Goal: Entertainment & Leisure: Consume media (video, audio)

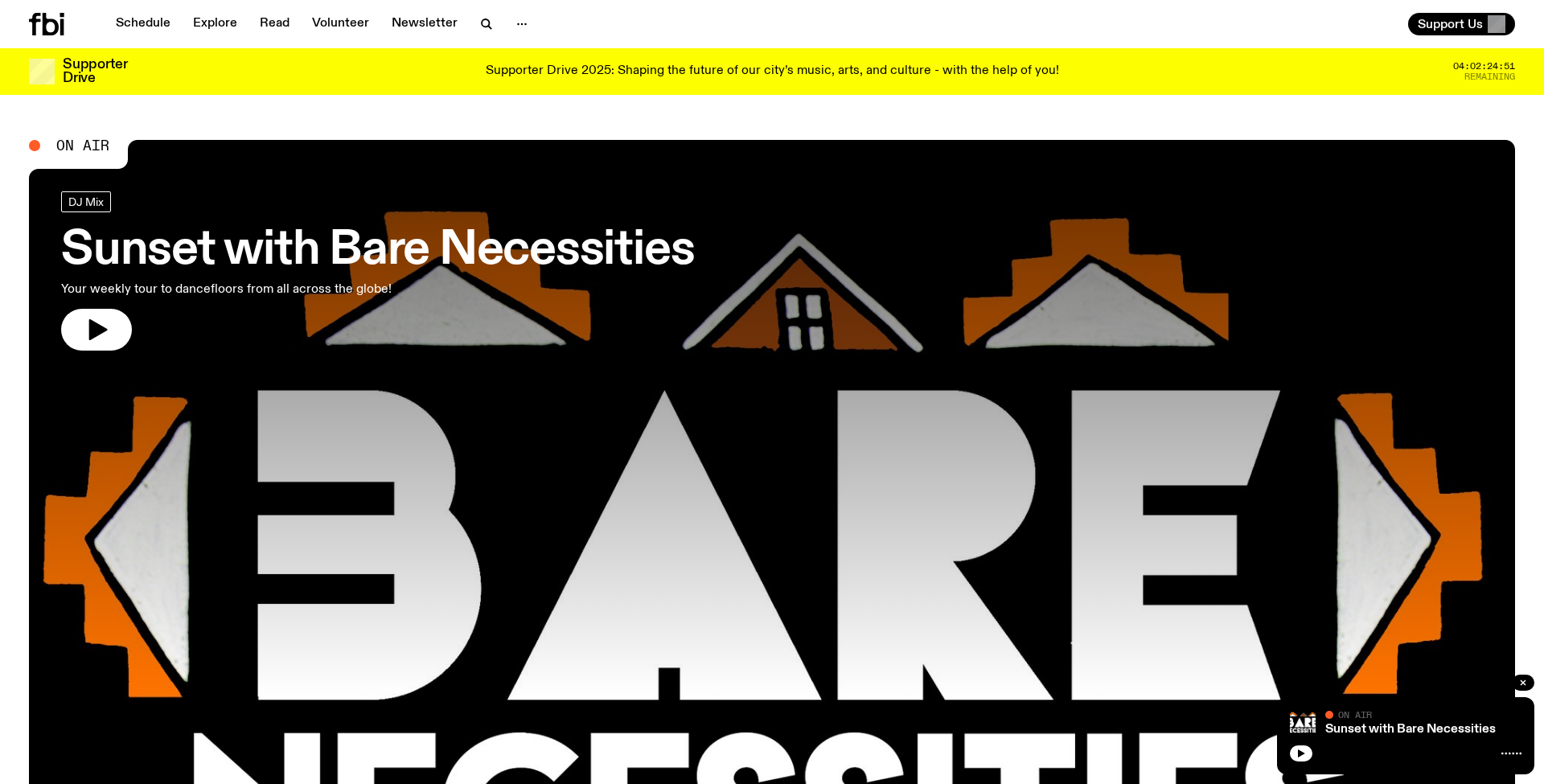
scroll to position [183, 0]
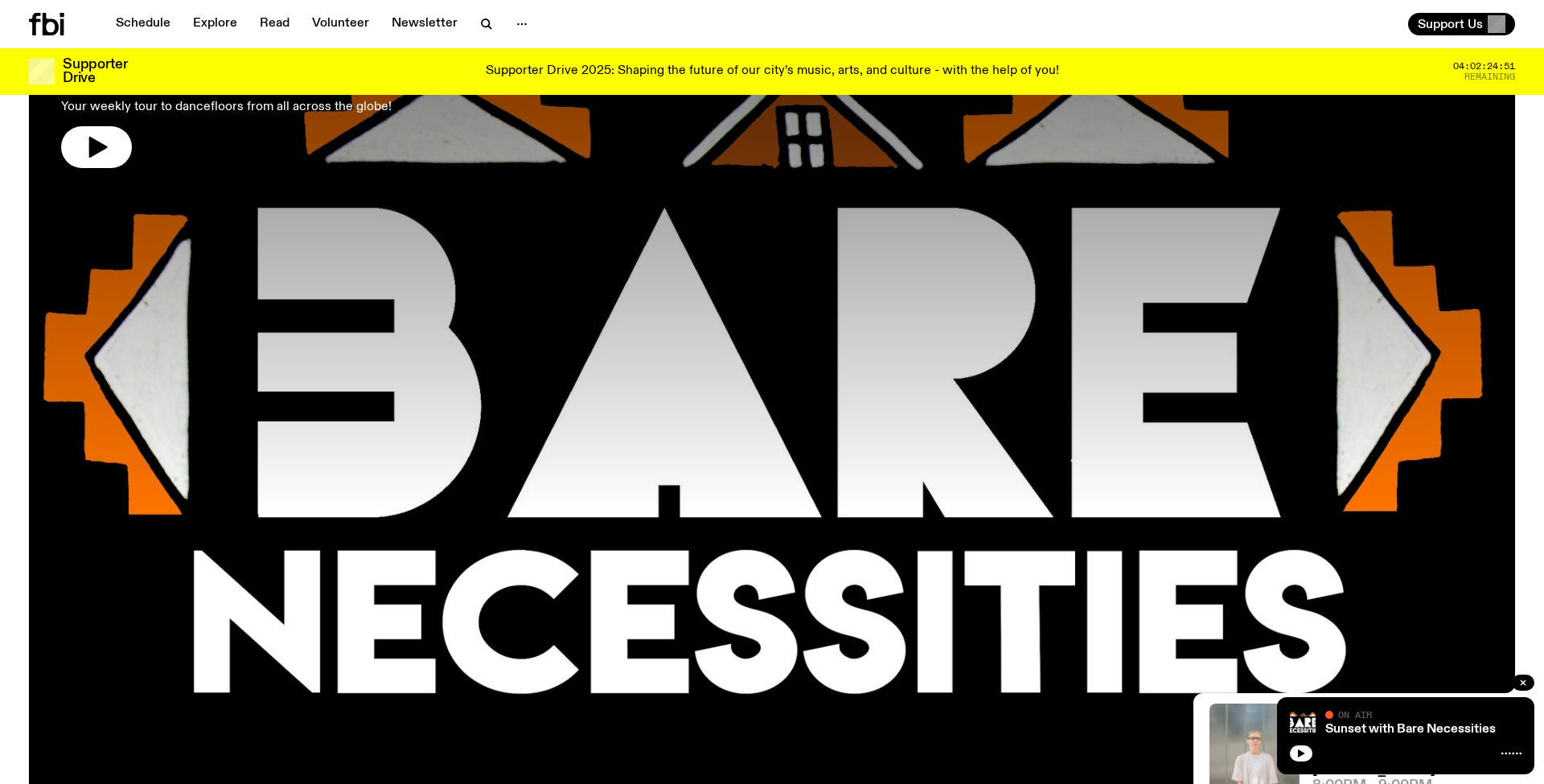
click at [59, 27] on icon at bounding box center [51, 23] width 16 height 22
click at [57, 33] on icon at bounding box center [51, 23] width 16 height 22
click at [169, 20] on link "Schedule" at bounding box center [144, 23] width 74 height 22
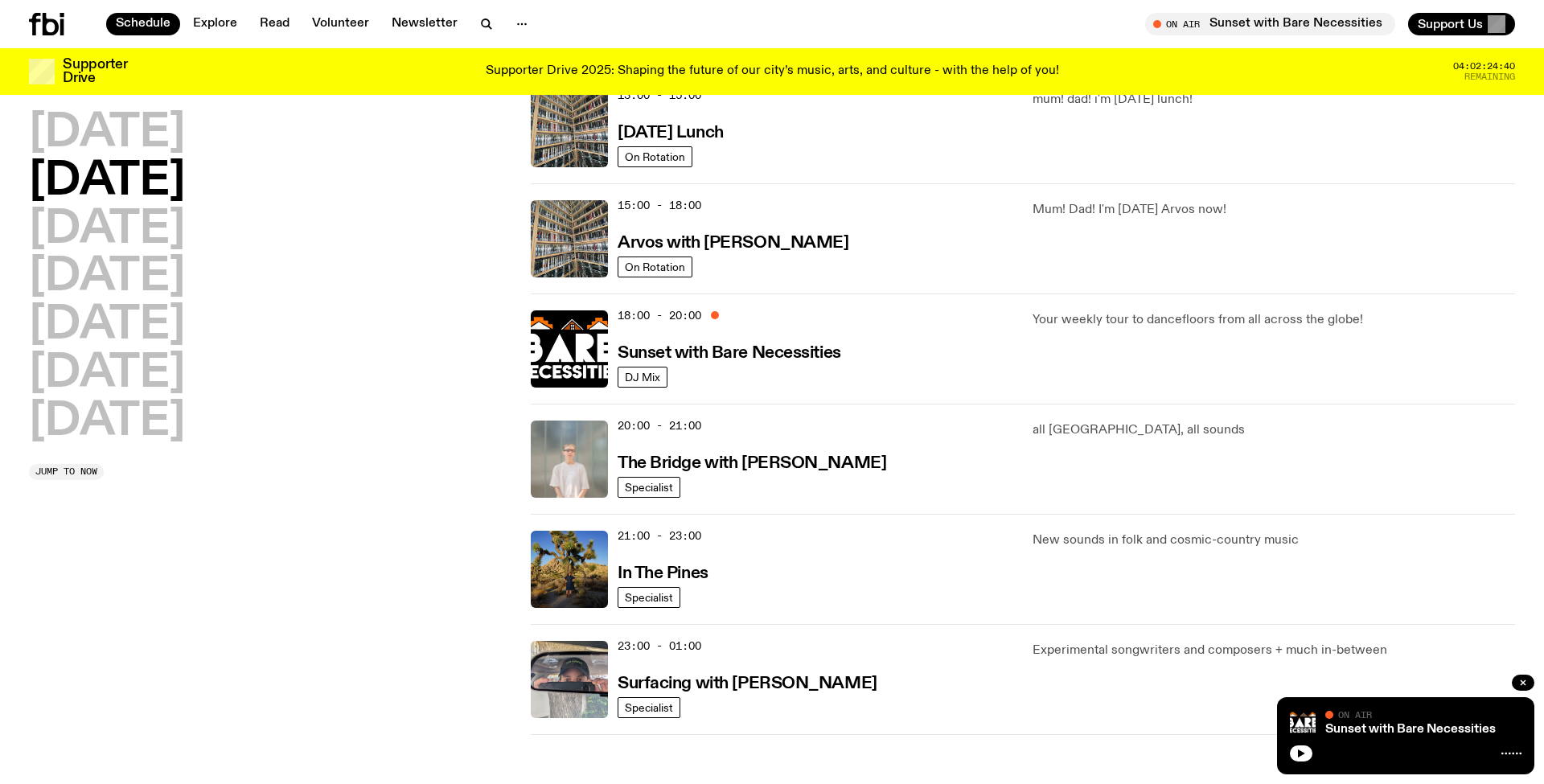
scroll to position [778, 0]
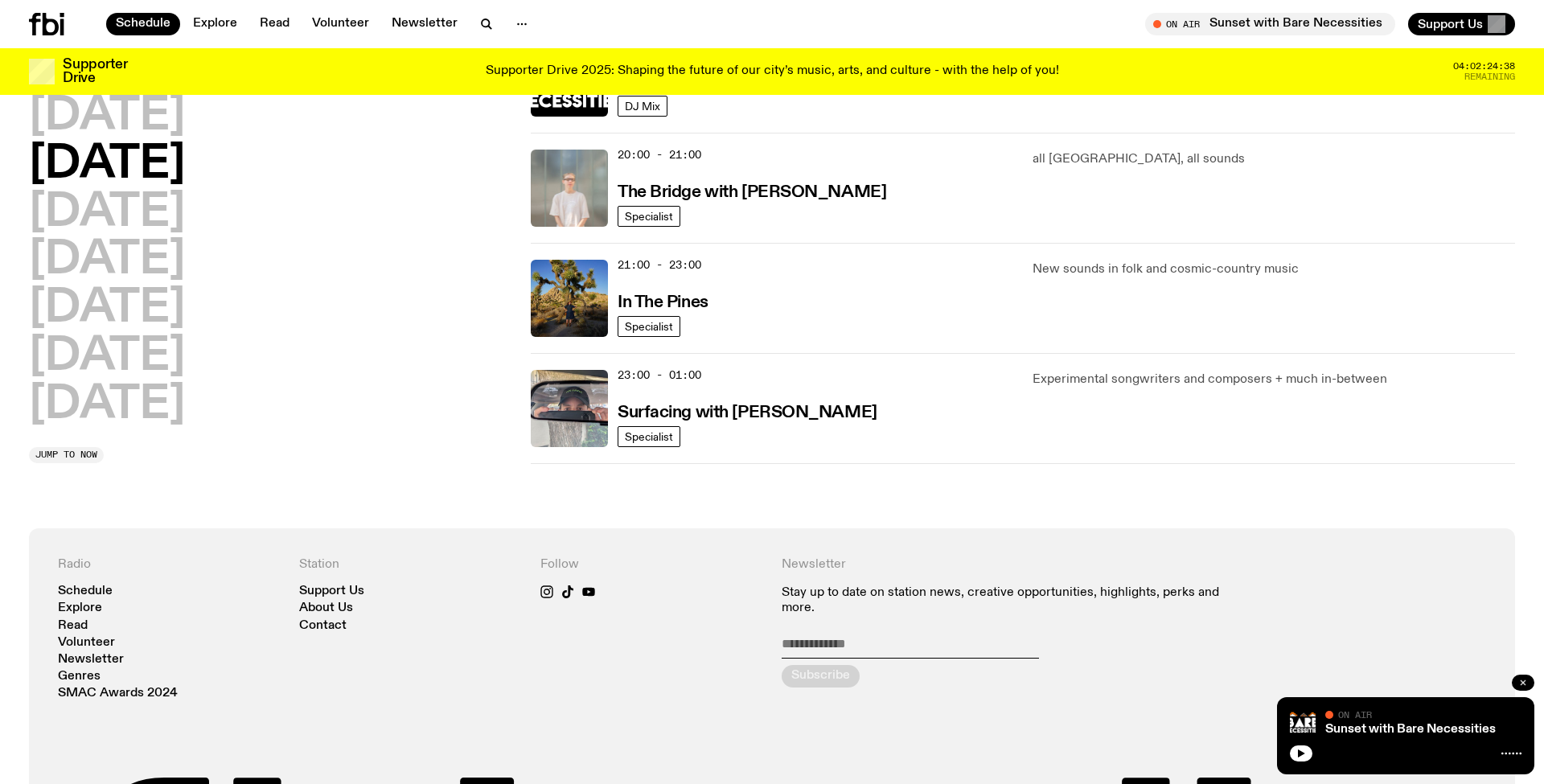
click at [1515, 680] on button "button" at bounding box center [1522, 682] width 22 height 16
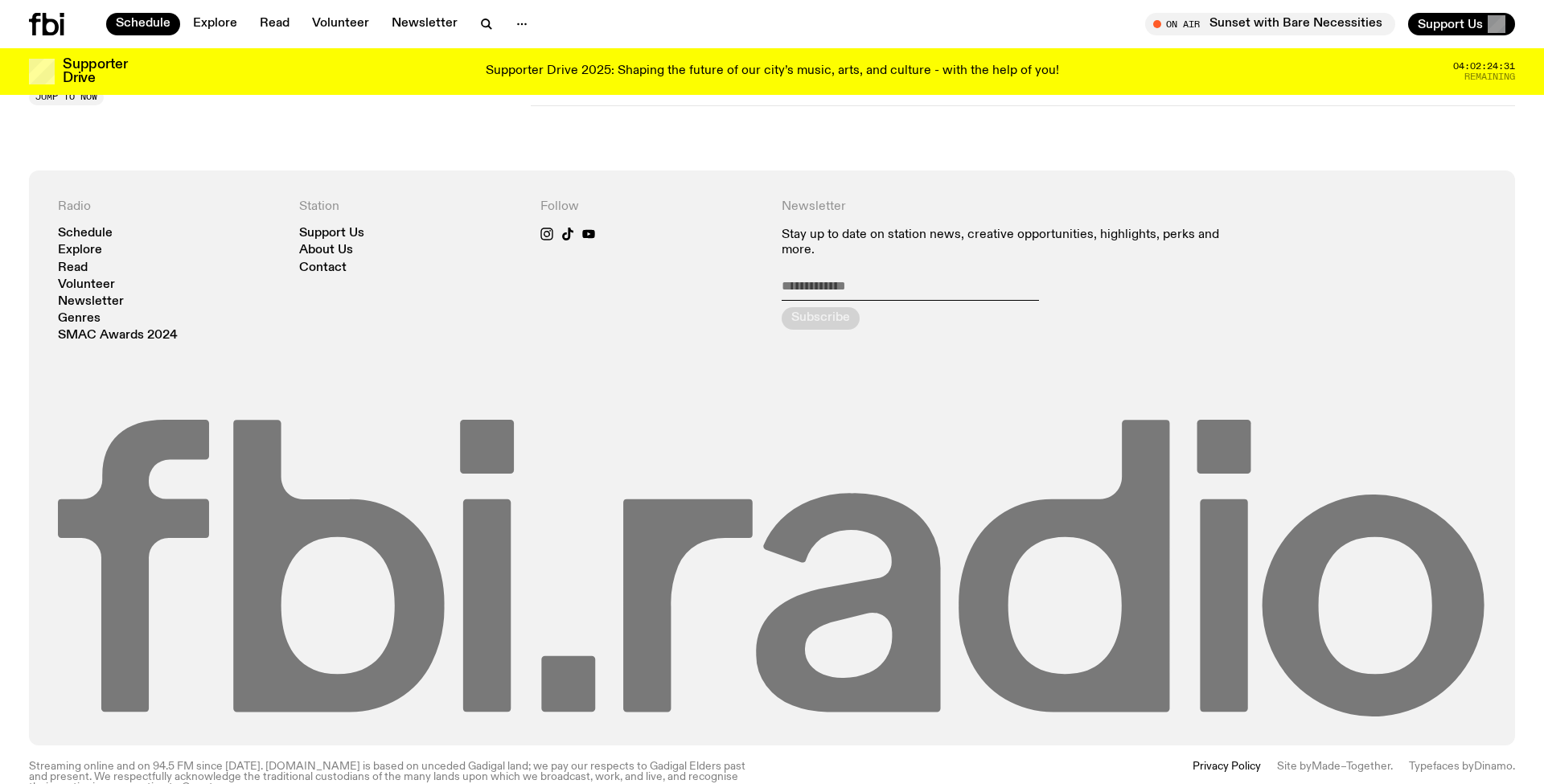
scroll to position [1116, 0]
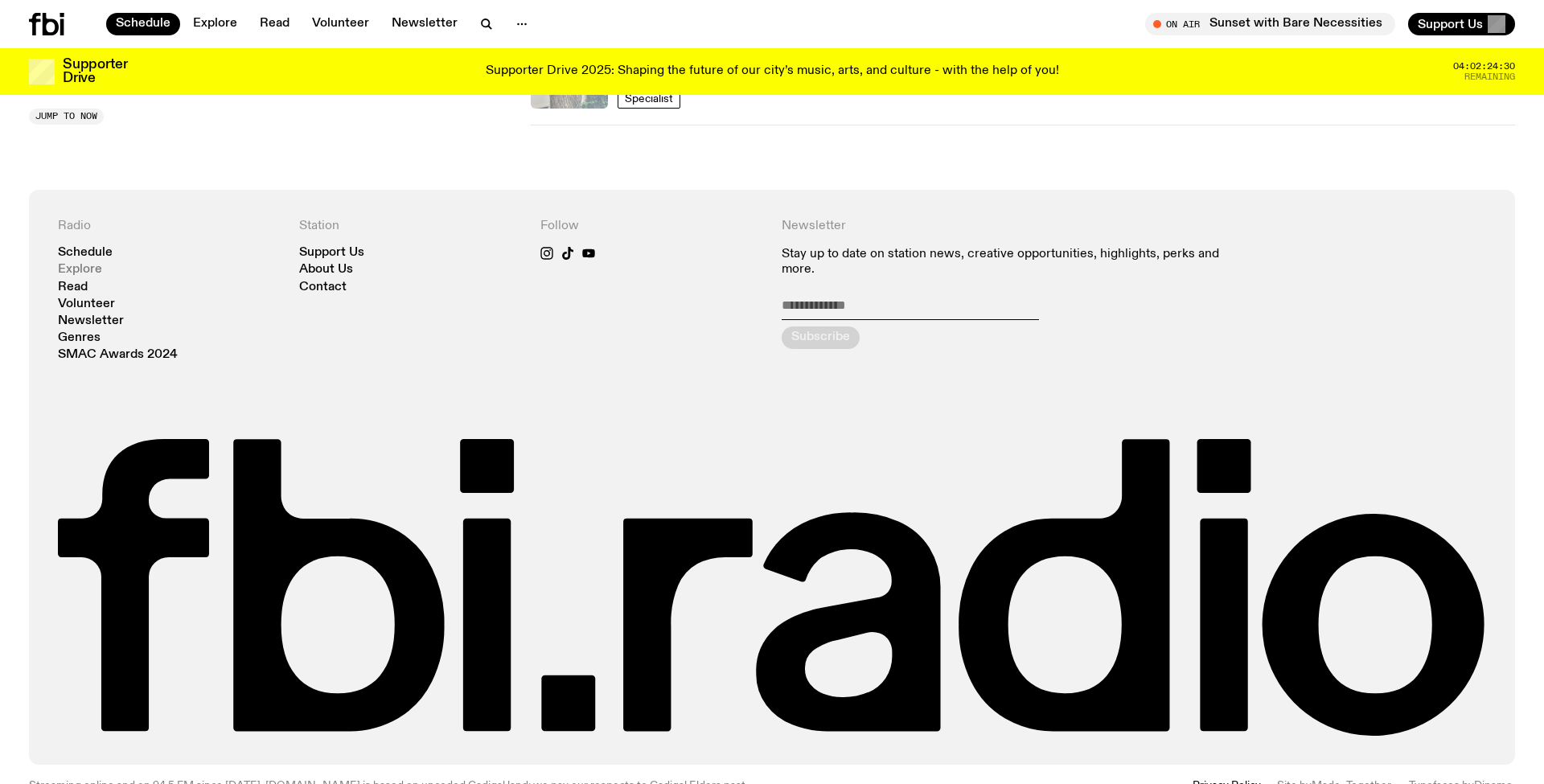
click at [86, 272] on link "Explore" at bounding box center [79, 270] width 44 height 12
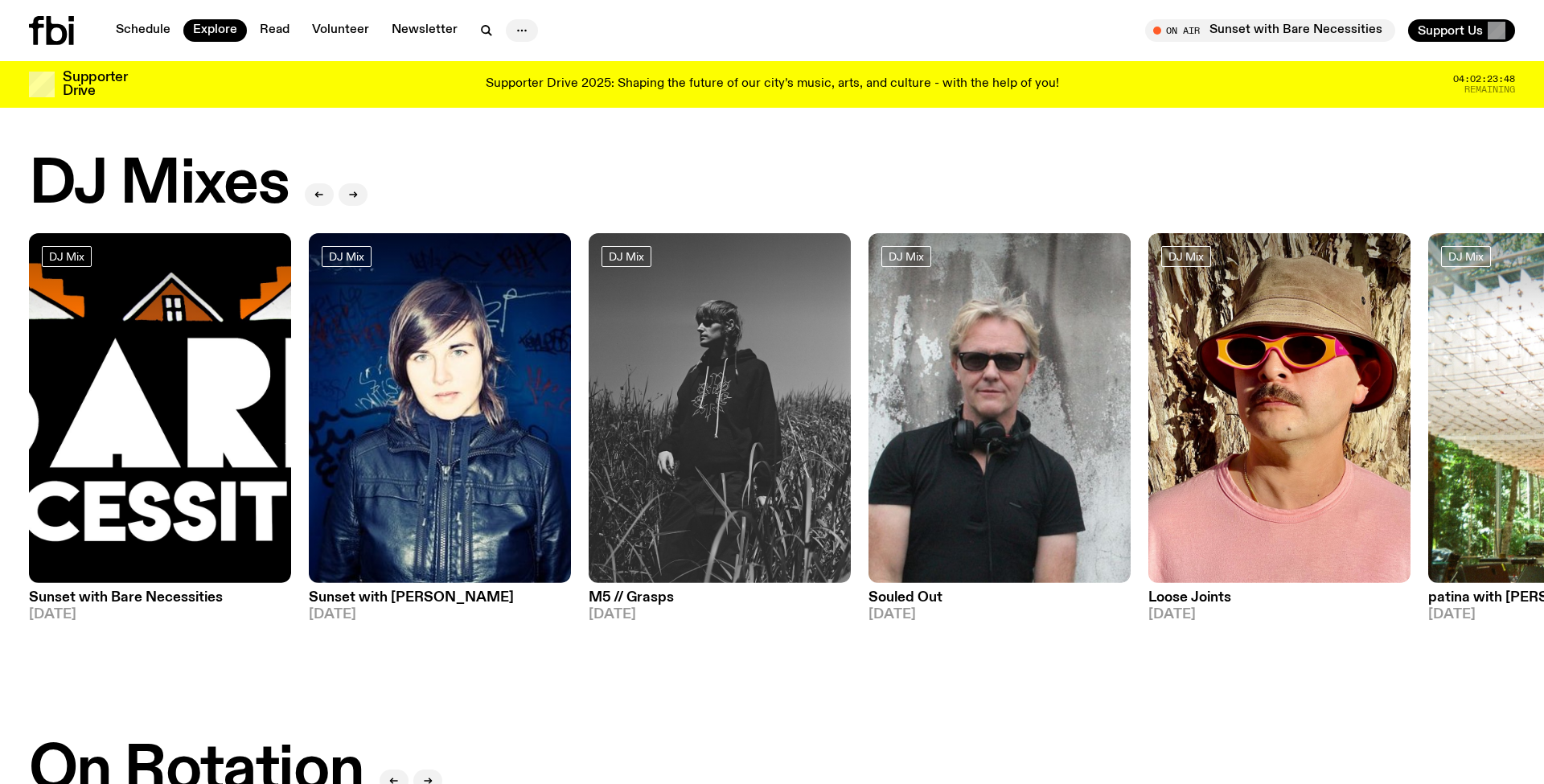
click at [512, 32] on icon "button" at bounding box center [522, 30] width 20 height 20
click at [132, 27] on link "Schedule" at bounding box center [144, 30] width 74 height 22
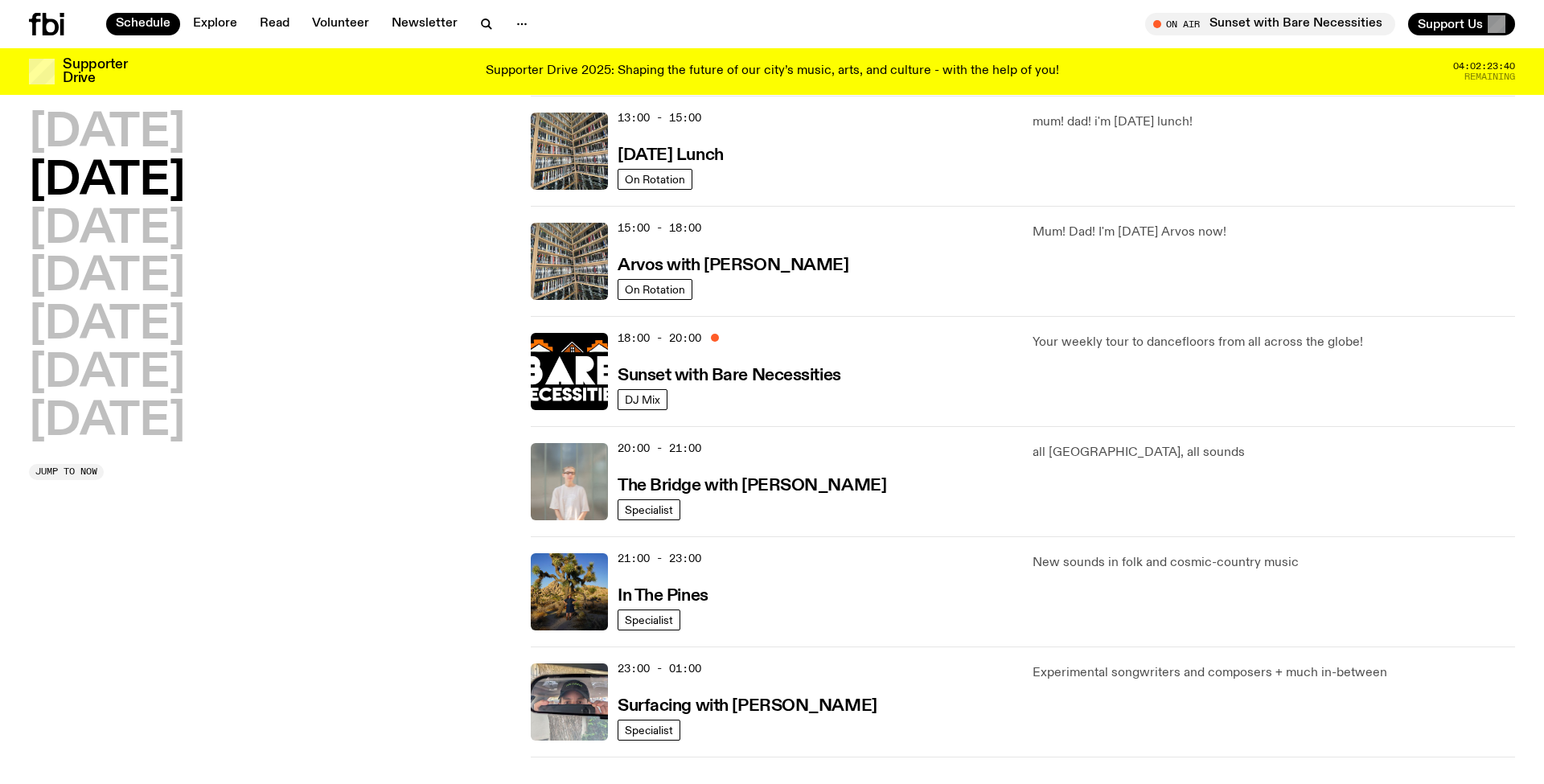
scroll to position [510, 0]
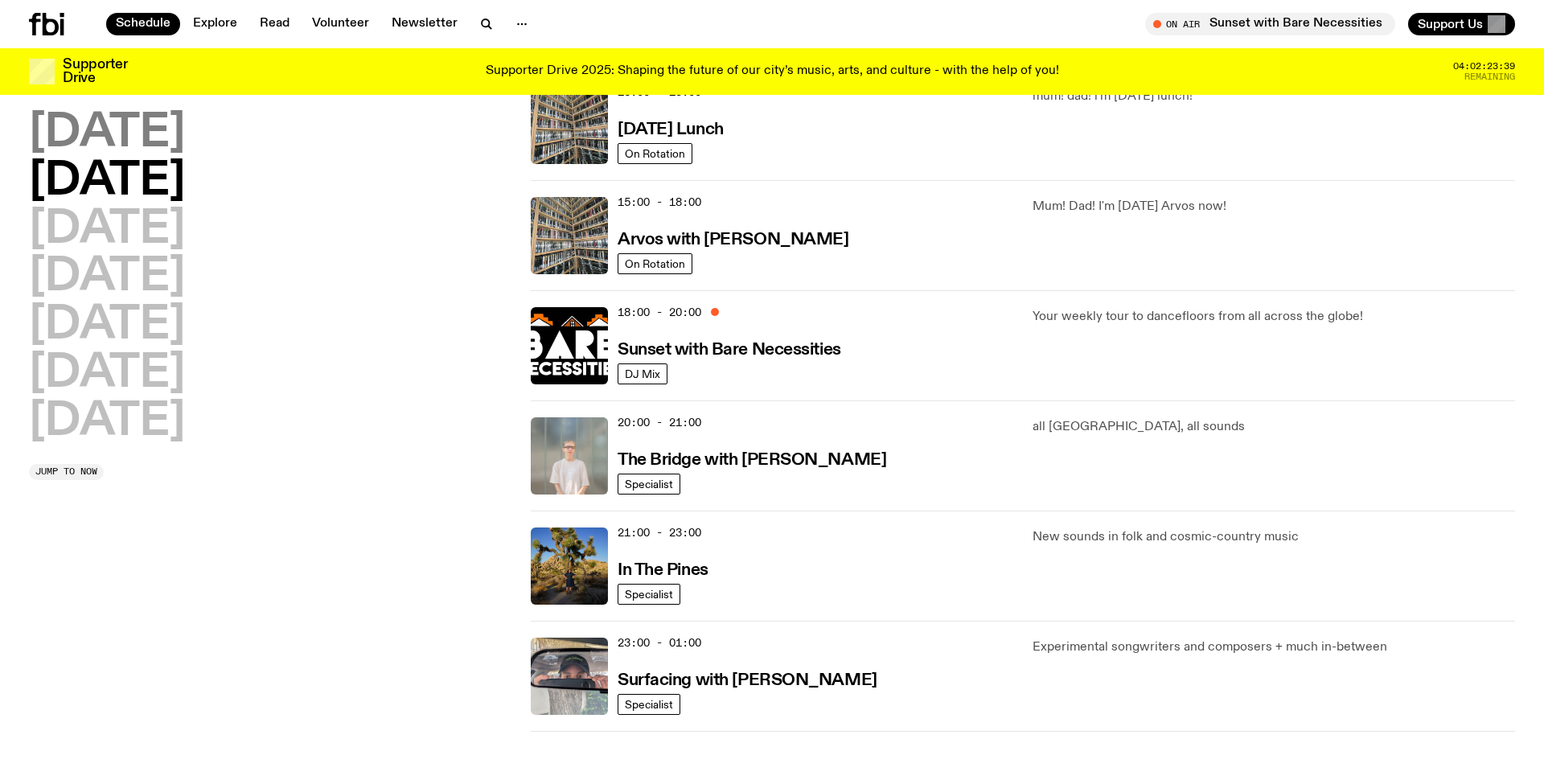
click at [156, 138] on h2 "Monday" at bounding box center [108, 133] width 156 height 45
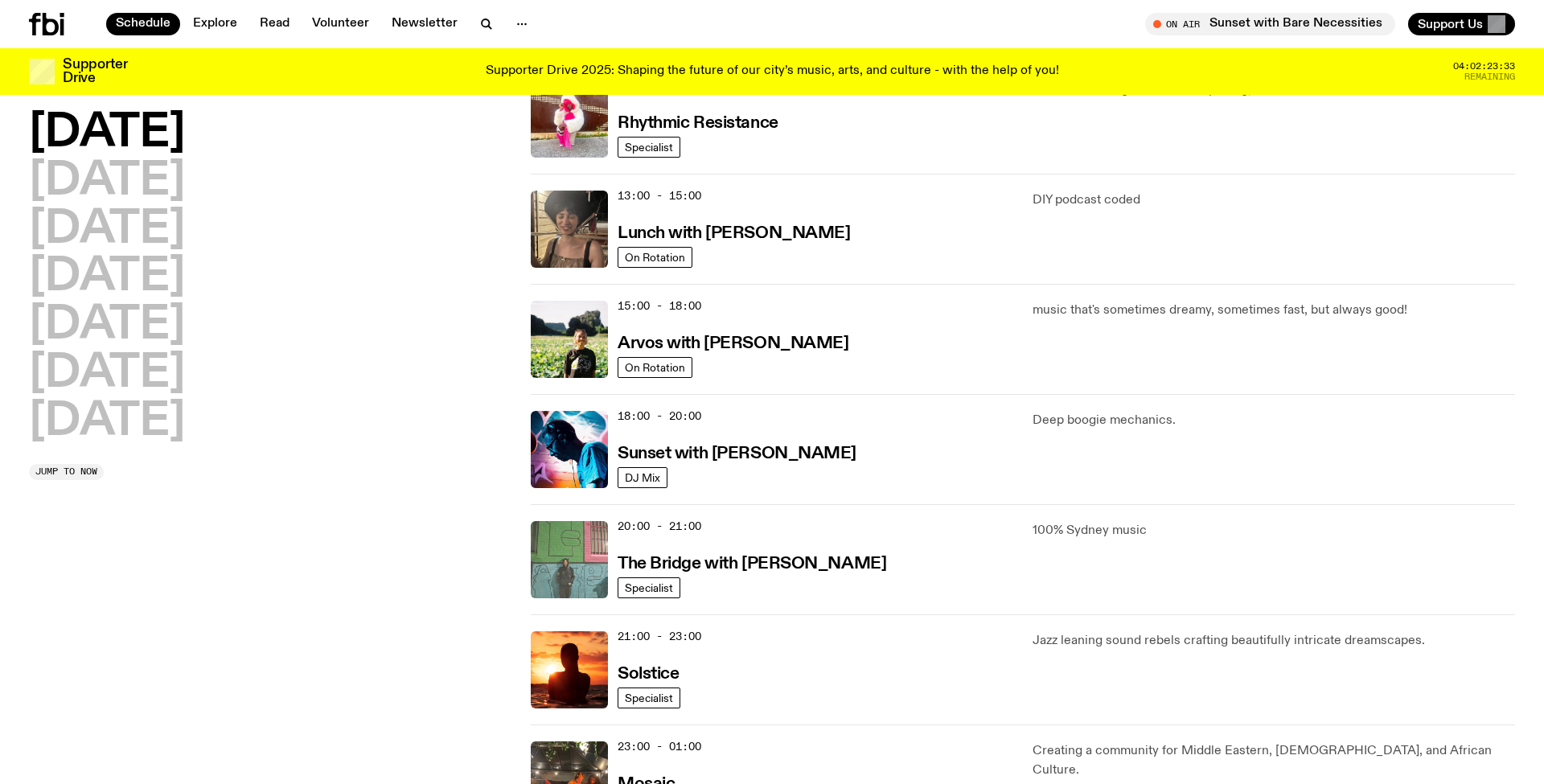
scroll to position [394, 0]
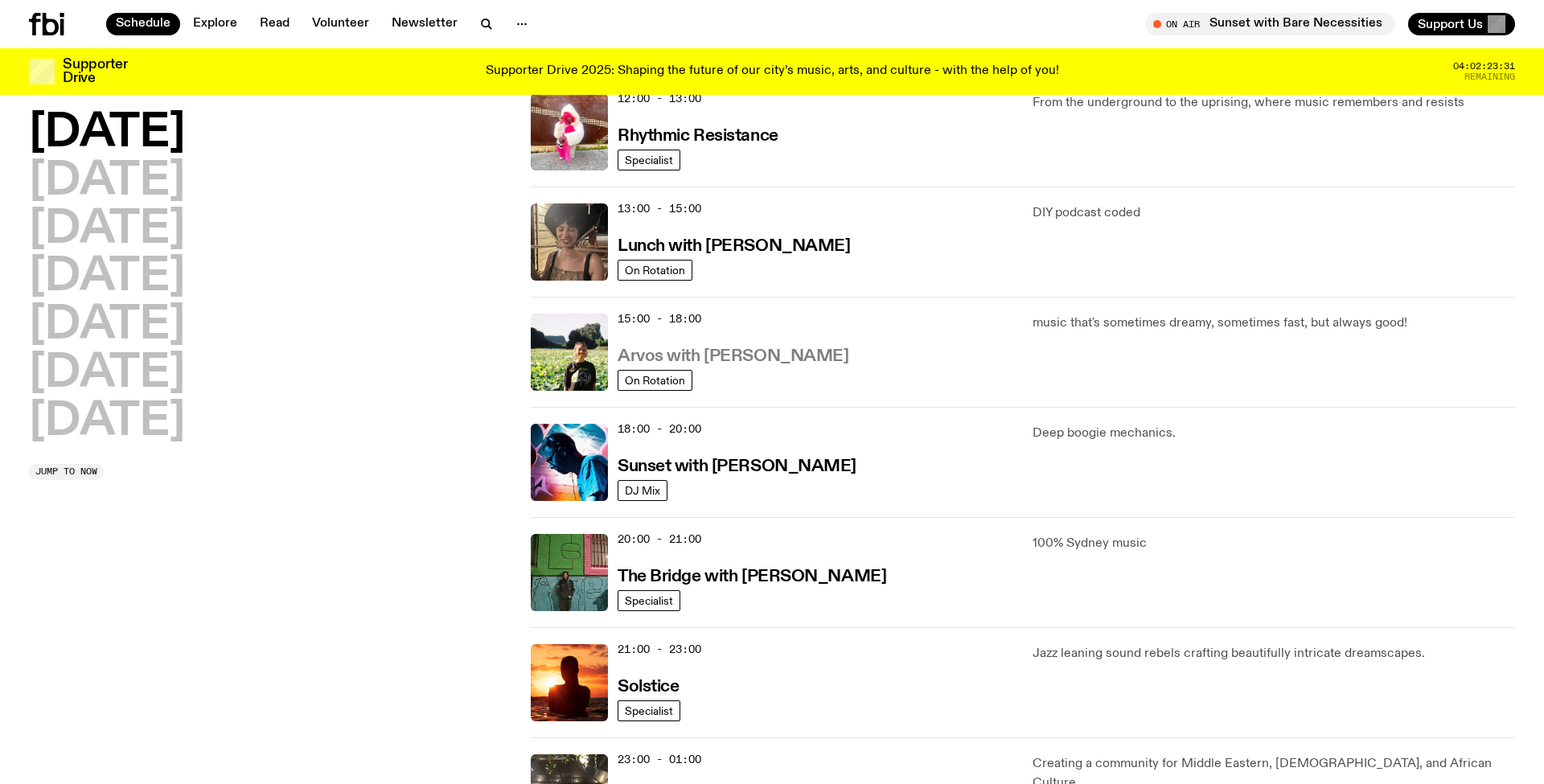
click at [753, 351] on h3 "Arvos with Bri Kennedy" at bounding box center [733, 356] width 231 height 17
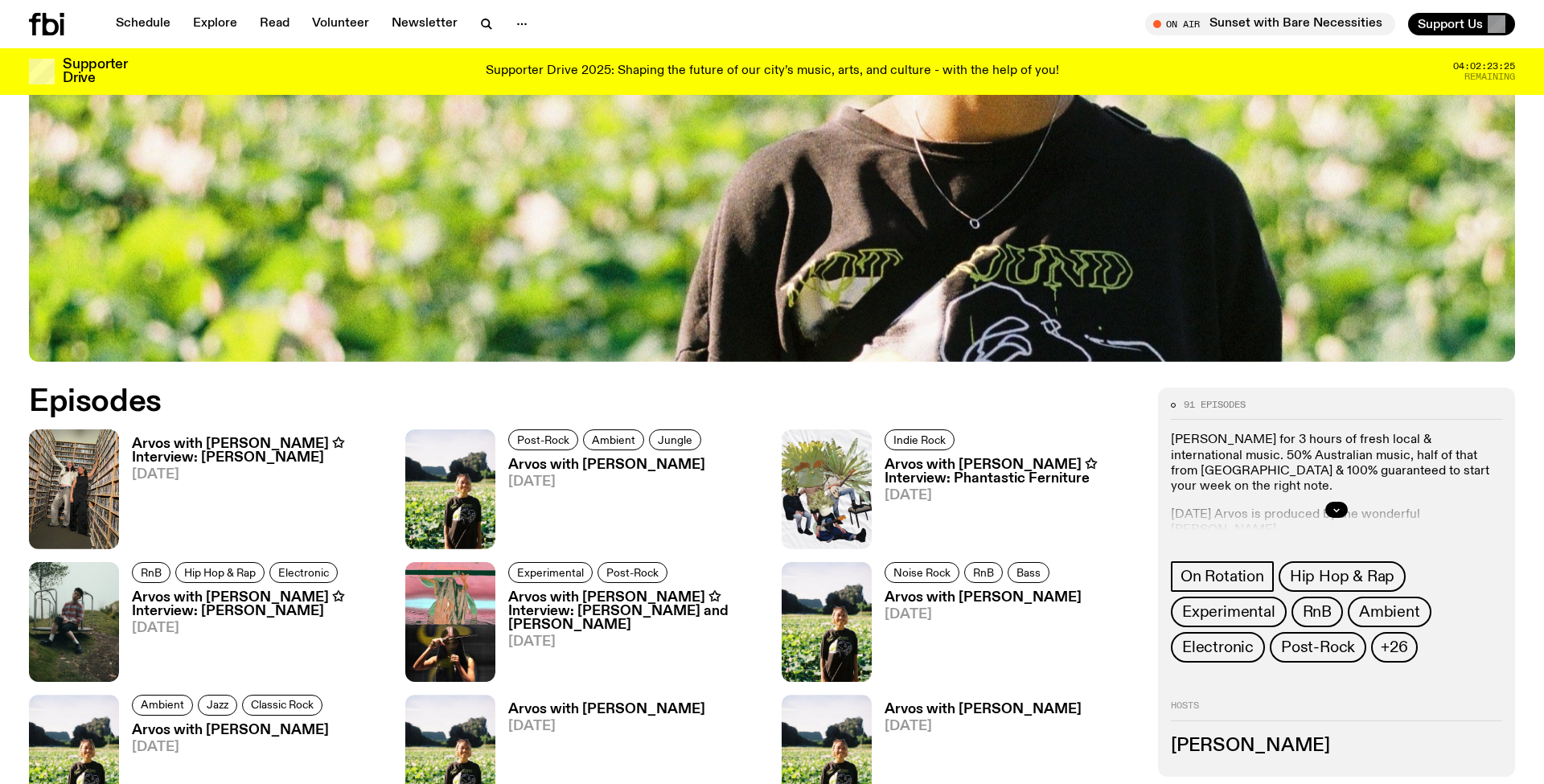
scroll to position [713, 0]
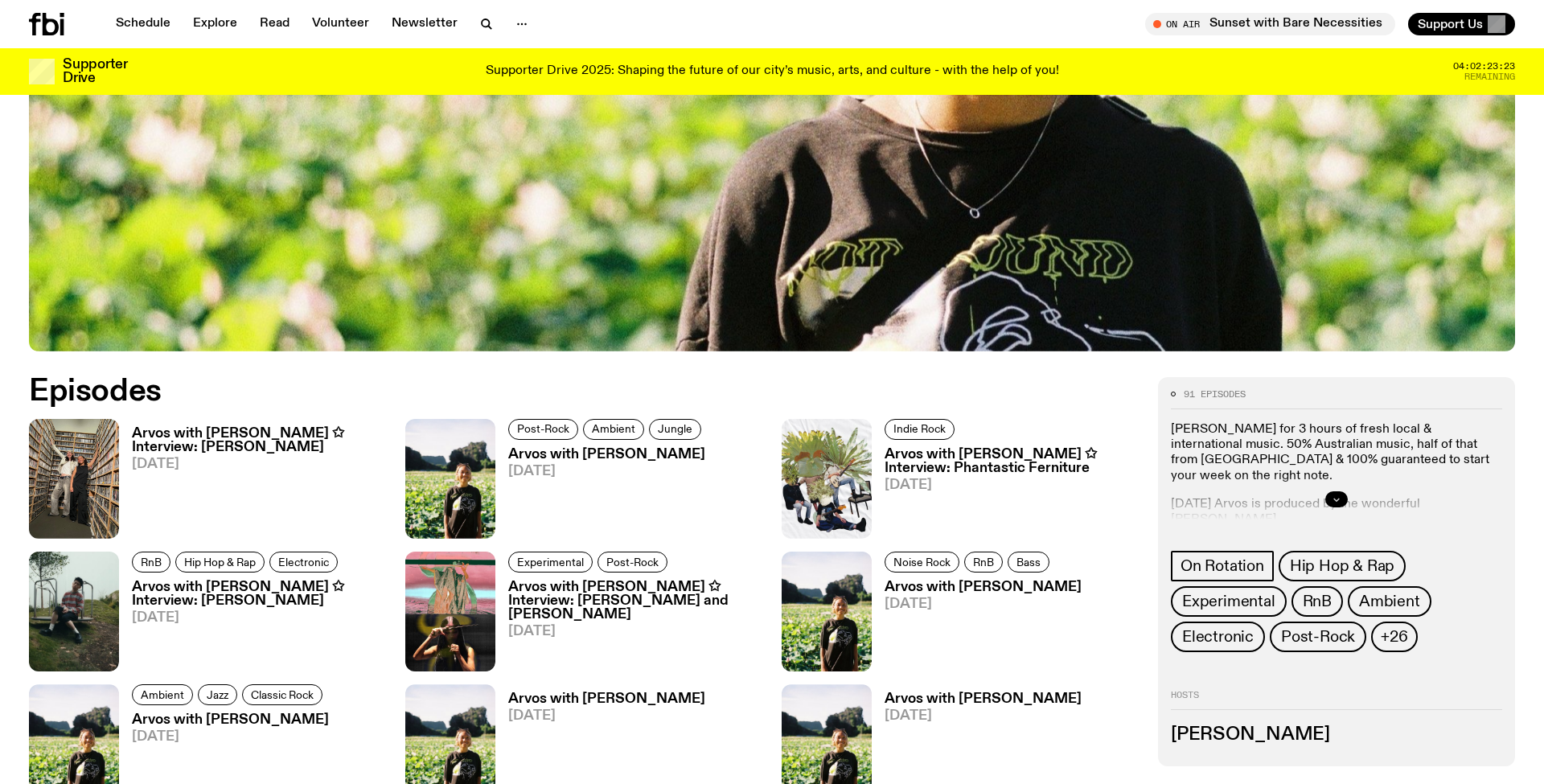
click at [1333, 497] on icon "button" at bounding box center [1337, 500] width 10 height 10
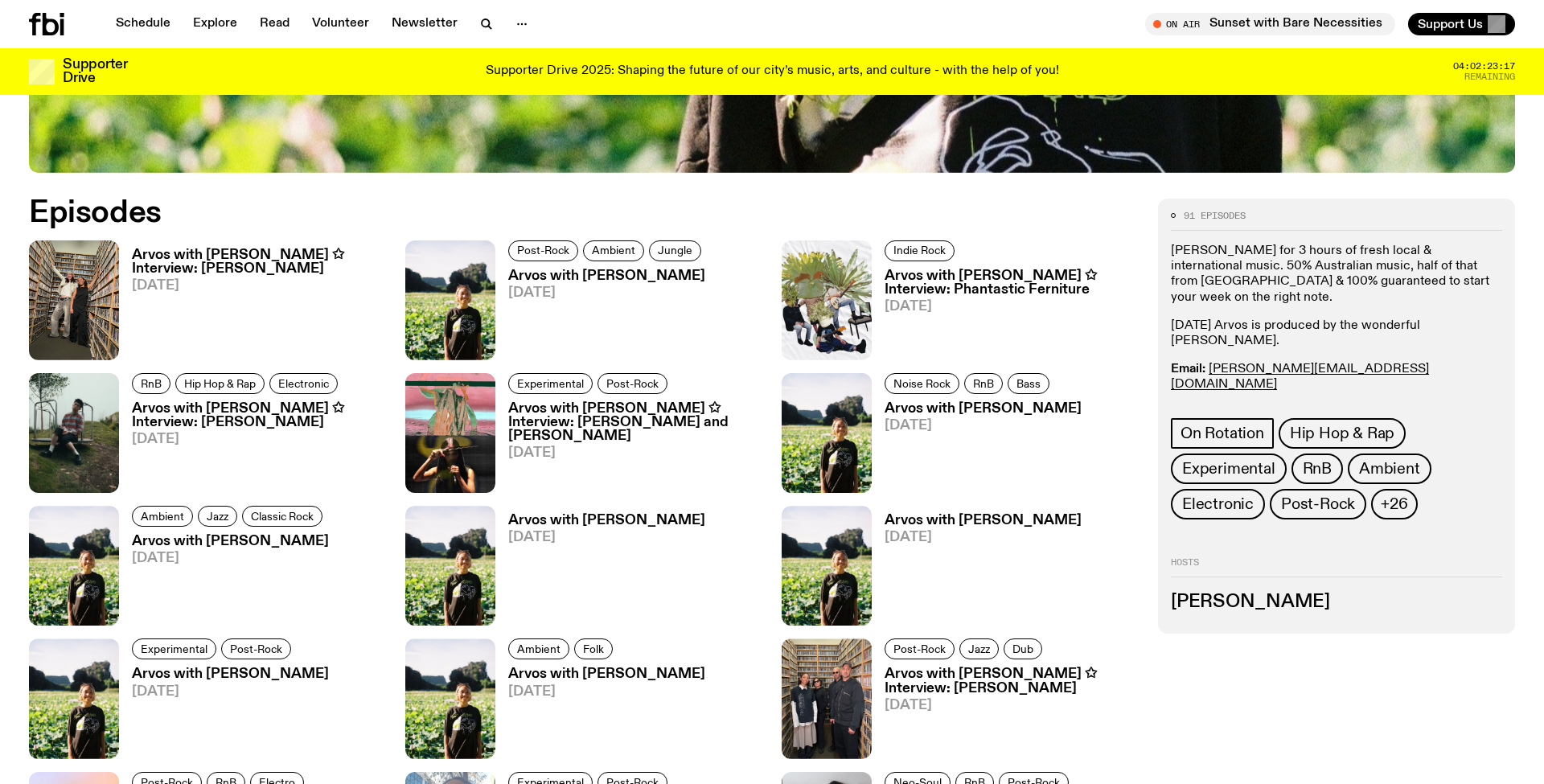
scroll to position [895, 0]
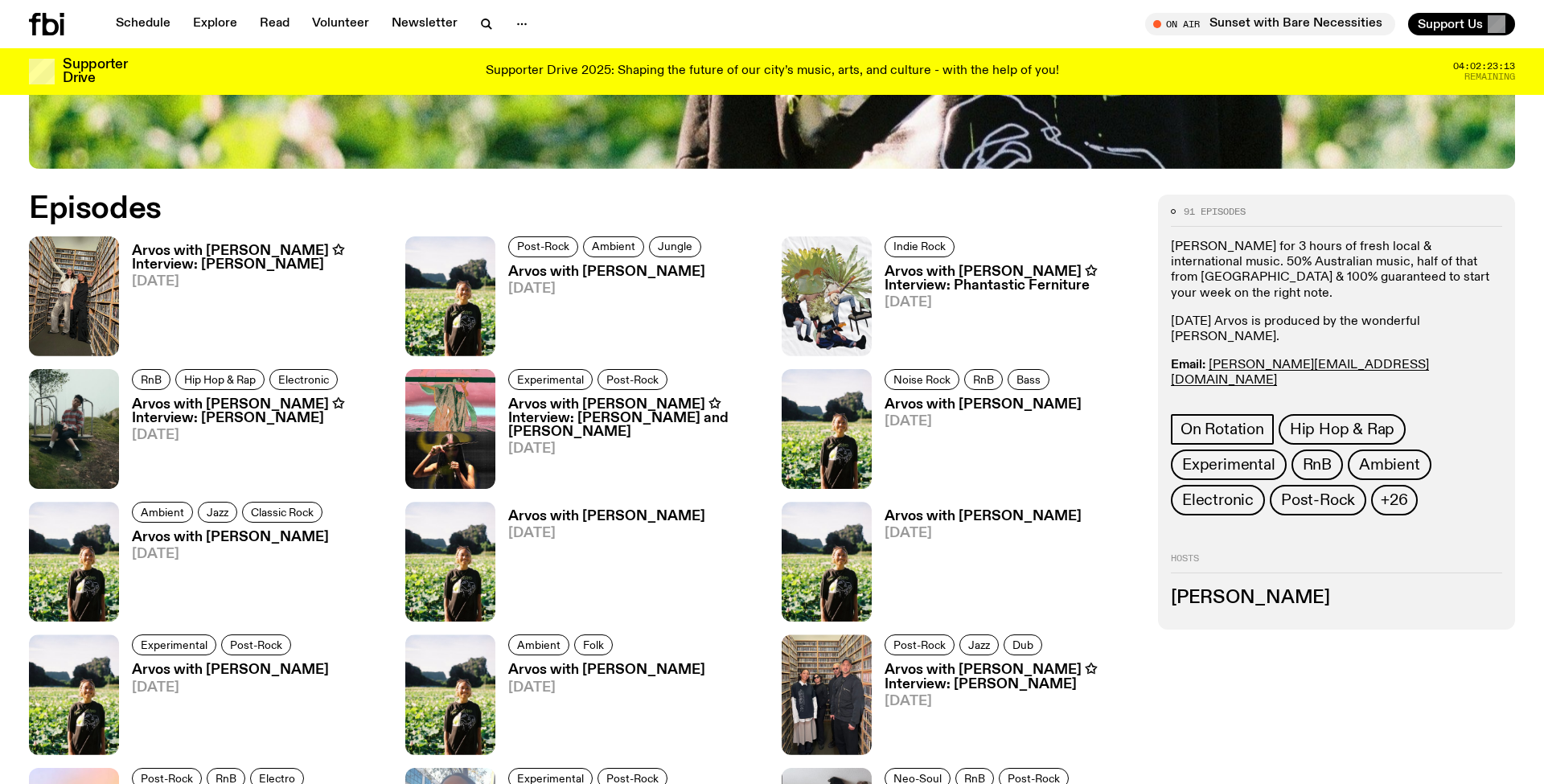
click at [268, 246] on h3 "Arvos with [PERSON_NAME] ✩ Interview: [PERSON_NAME]" at bounding box center [259, 258] width 254 height 27
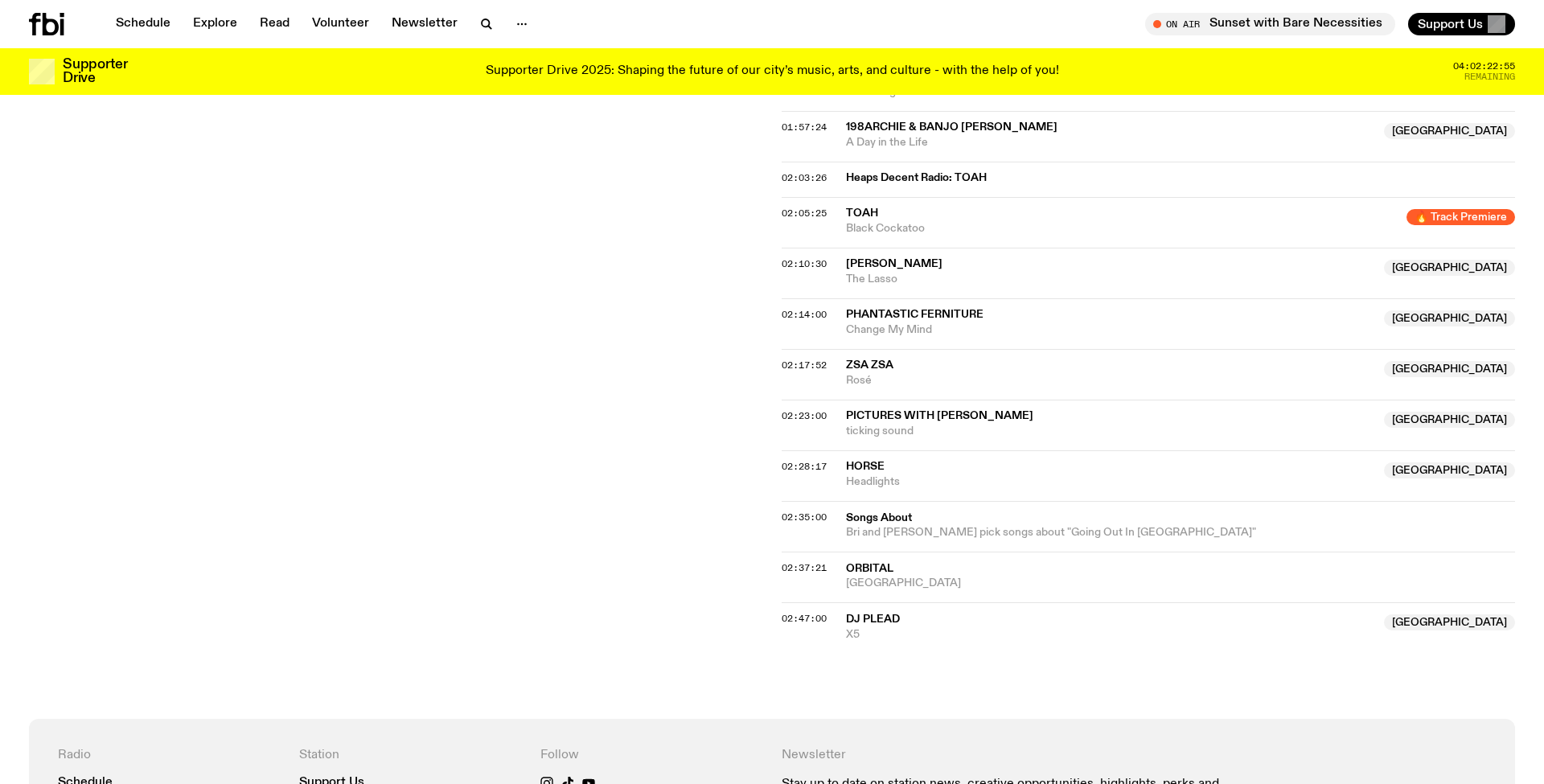
scroll to position [1702, 0]
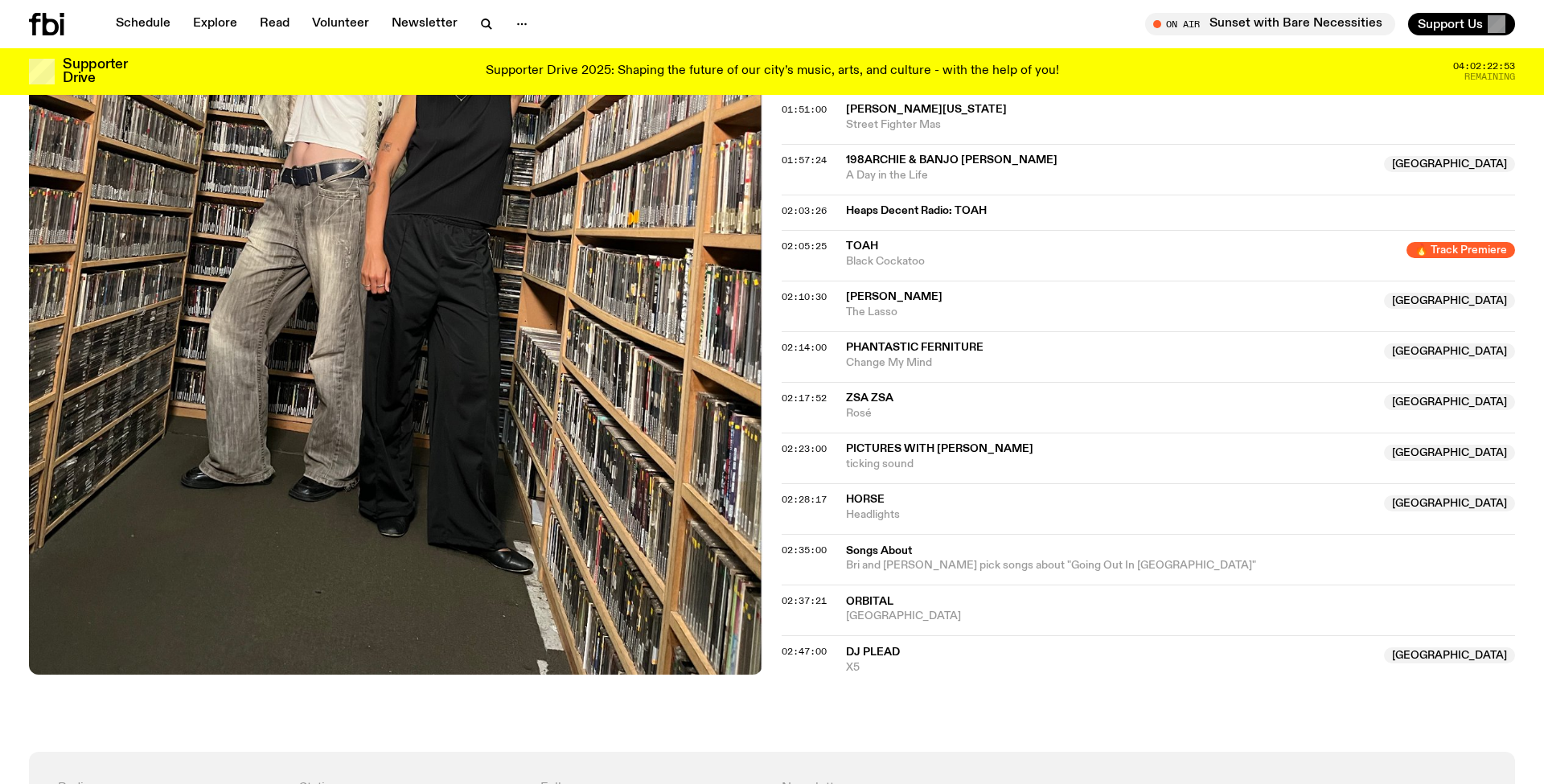
click at [792, 240] on span "02:05:25" at bounding box center [804, 245] width 45 height 13
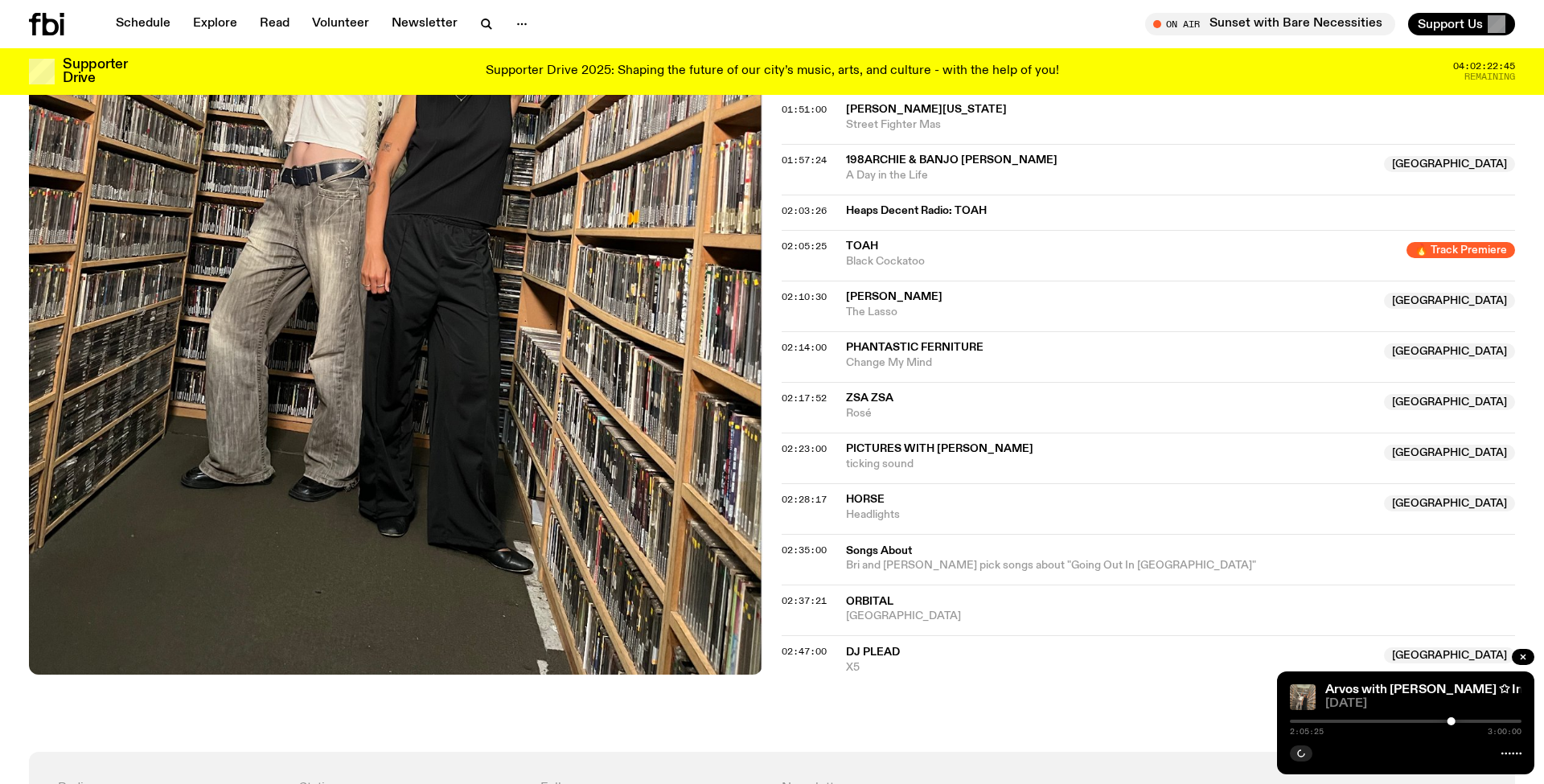
scroll to position [1624, 0]
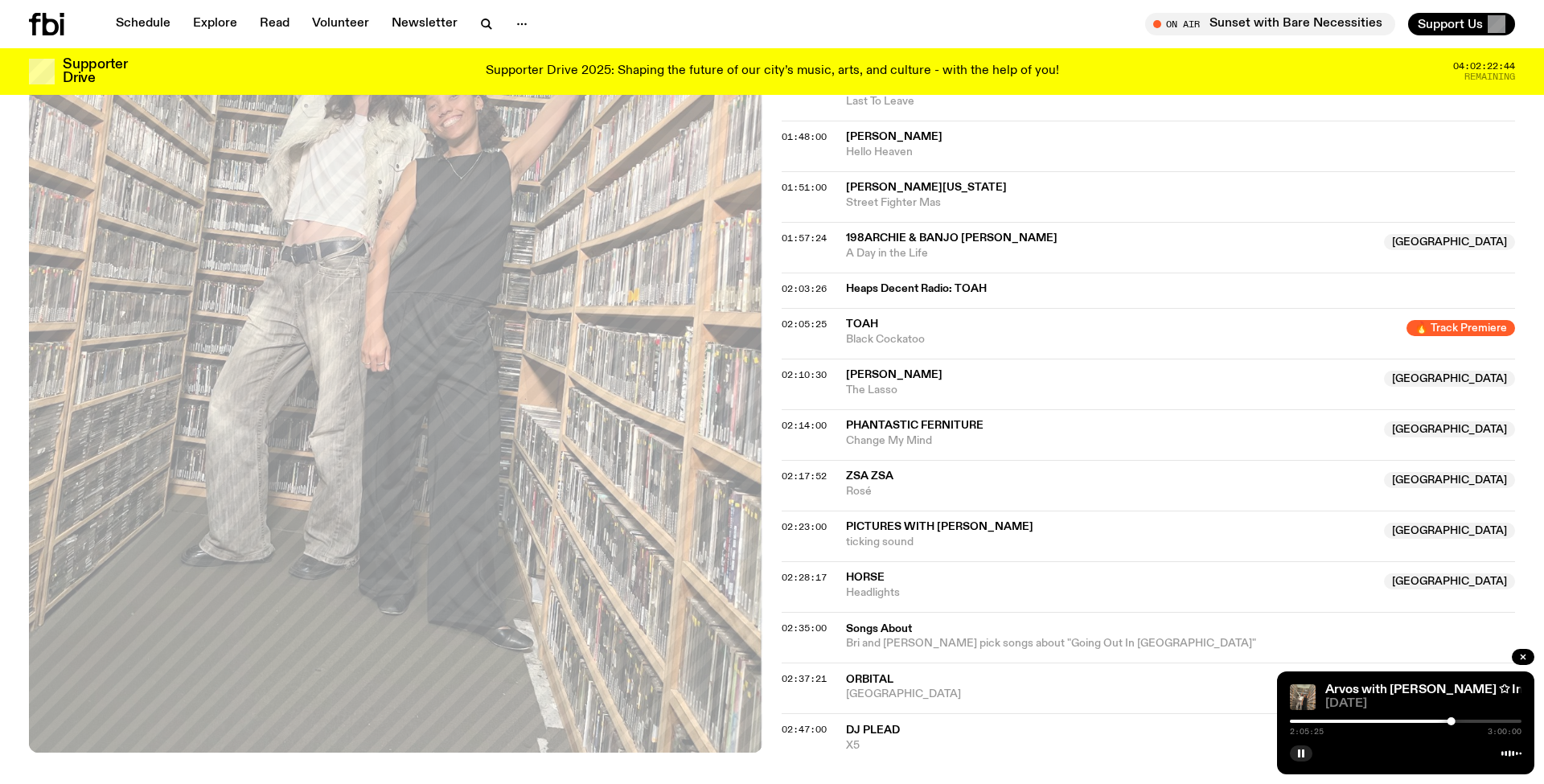
click at [803, 318] on span "02:05:25" at bounding box center [804, 324] width 45 height 13
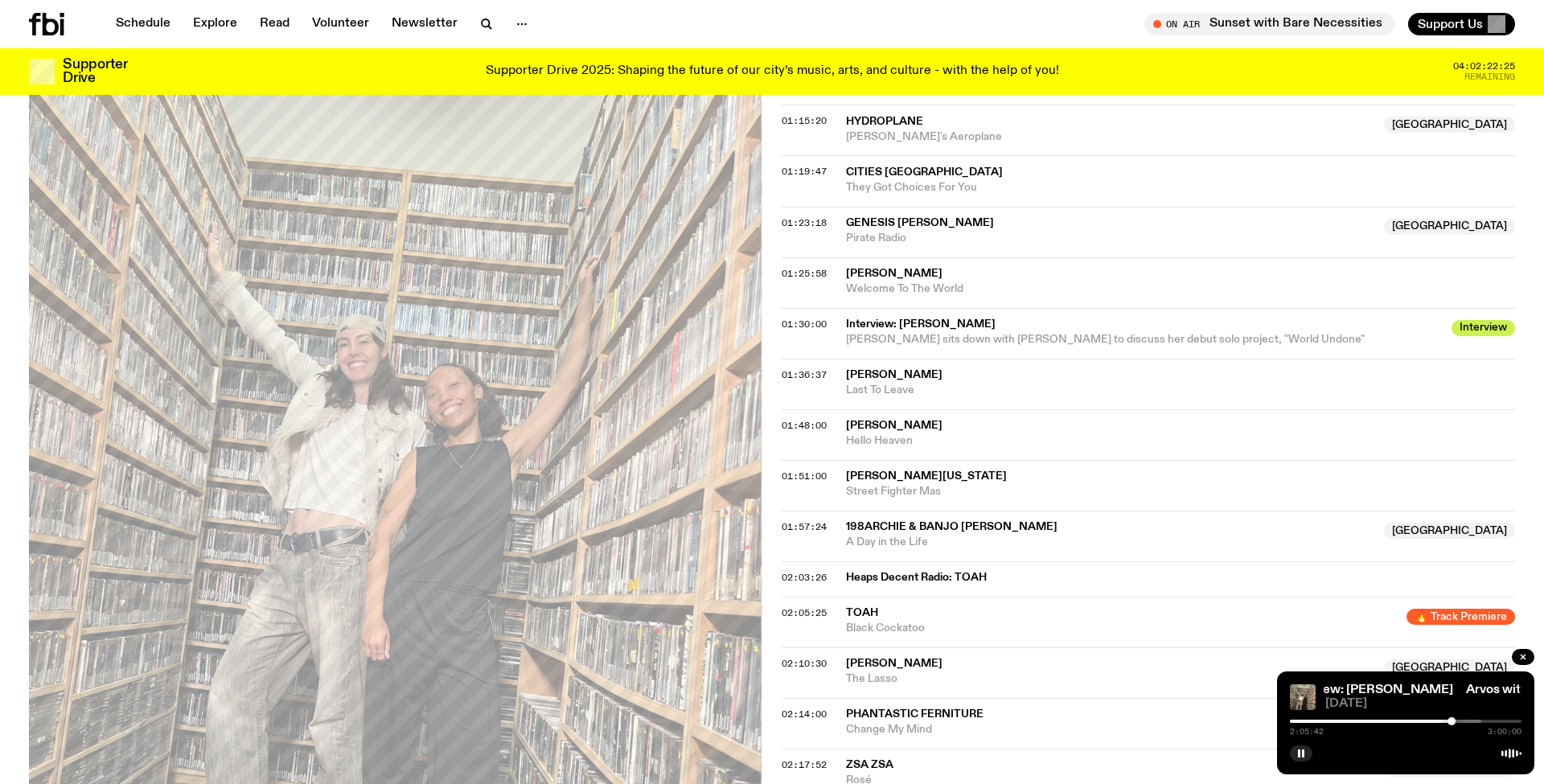
scroll to position [1336, 0]
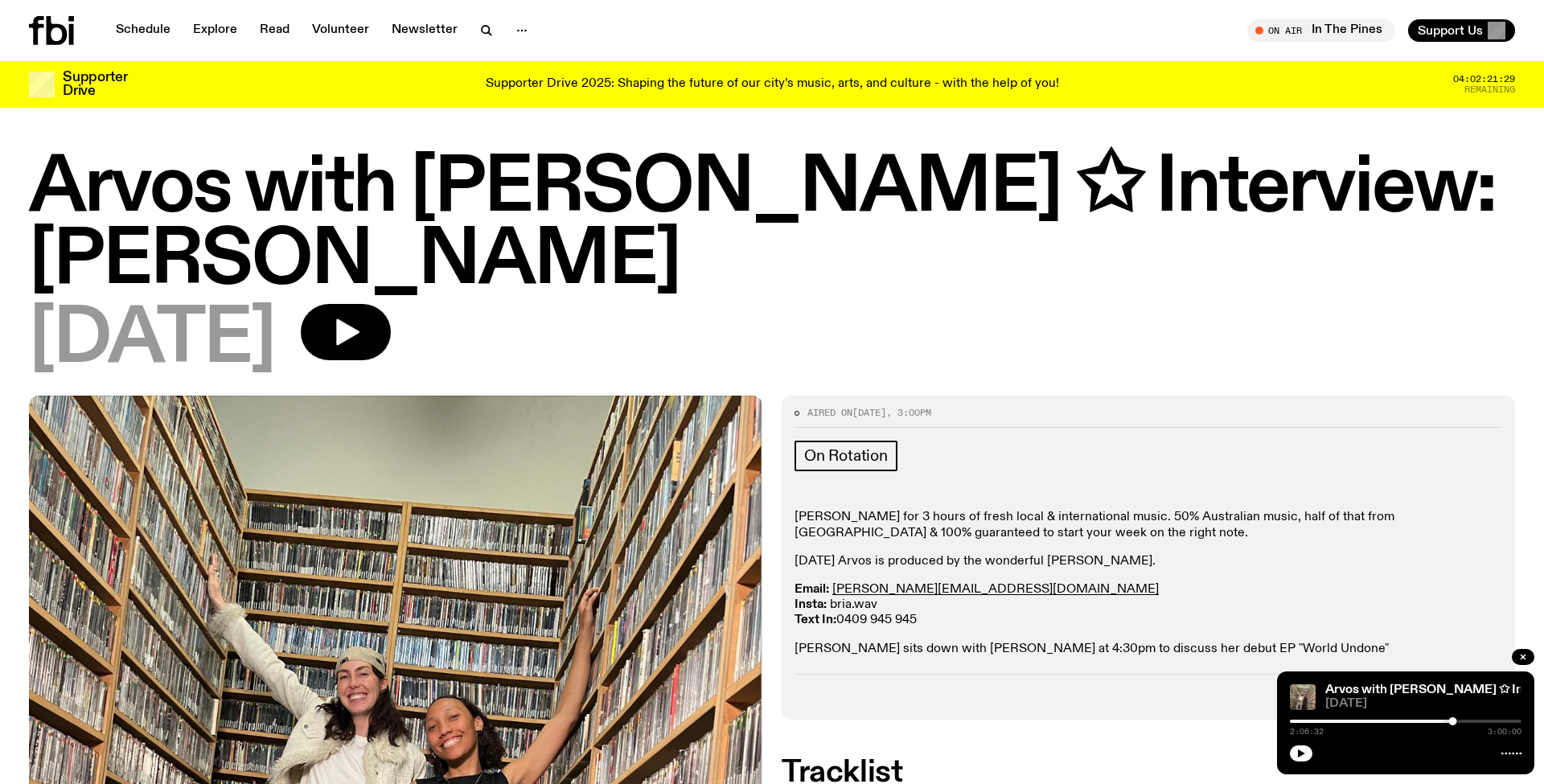
click at [846, 598] on link "bria.wav" at bounding box center [854, 604] width 48 height 13
click at [1305, 755] on button "button" at bounding box center [1301, 753] width 22 height 16
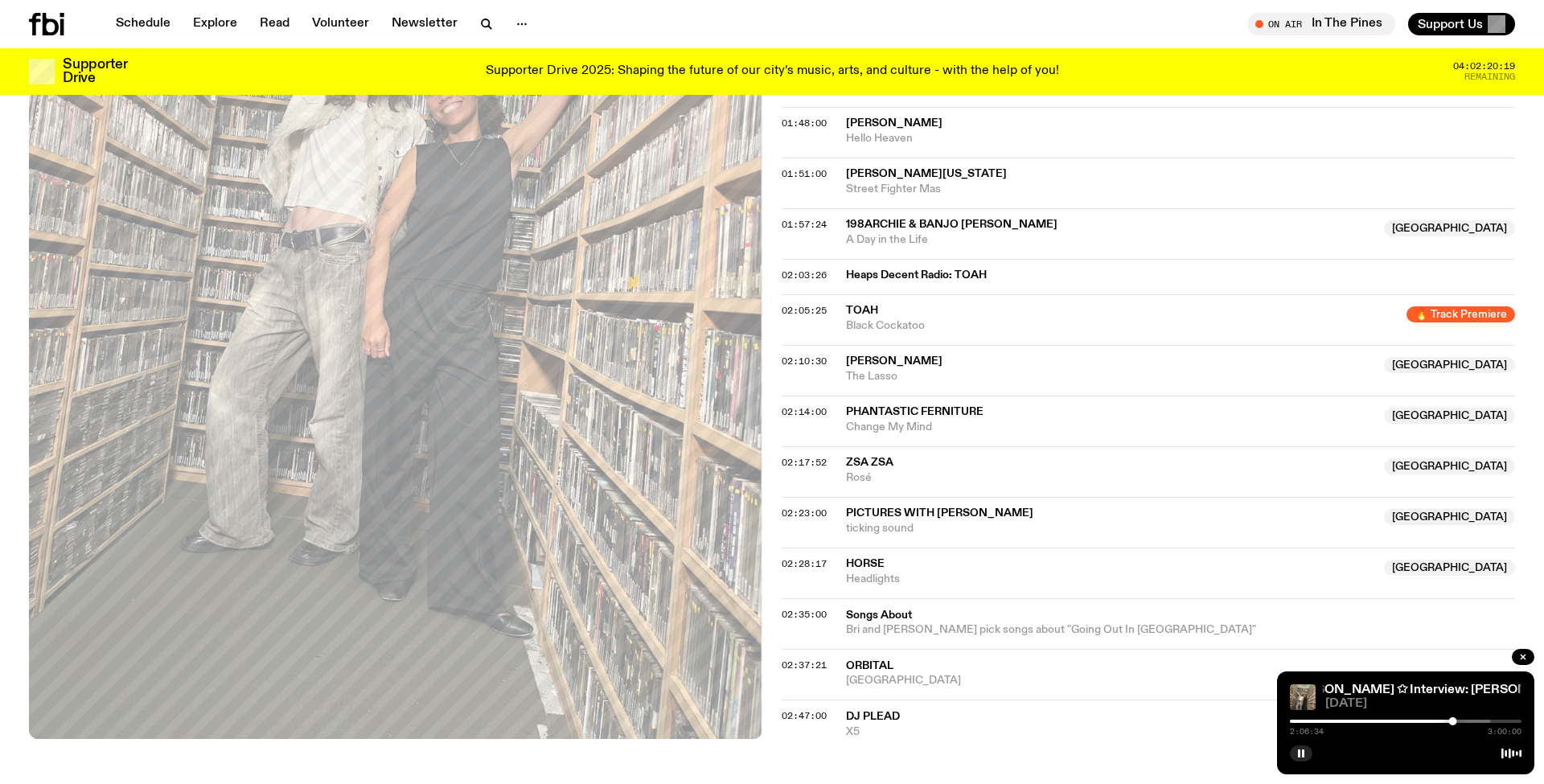
scroll to position [1515, 0]
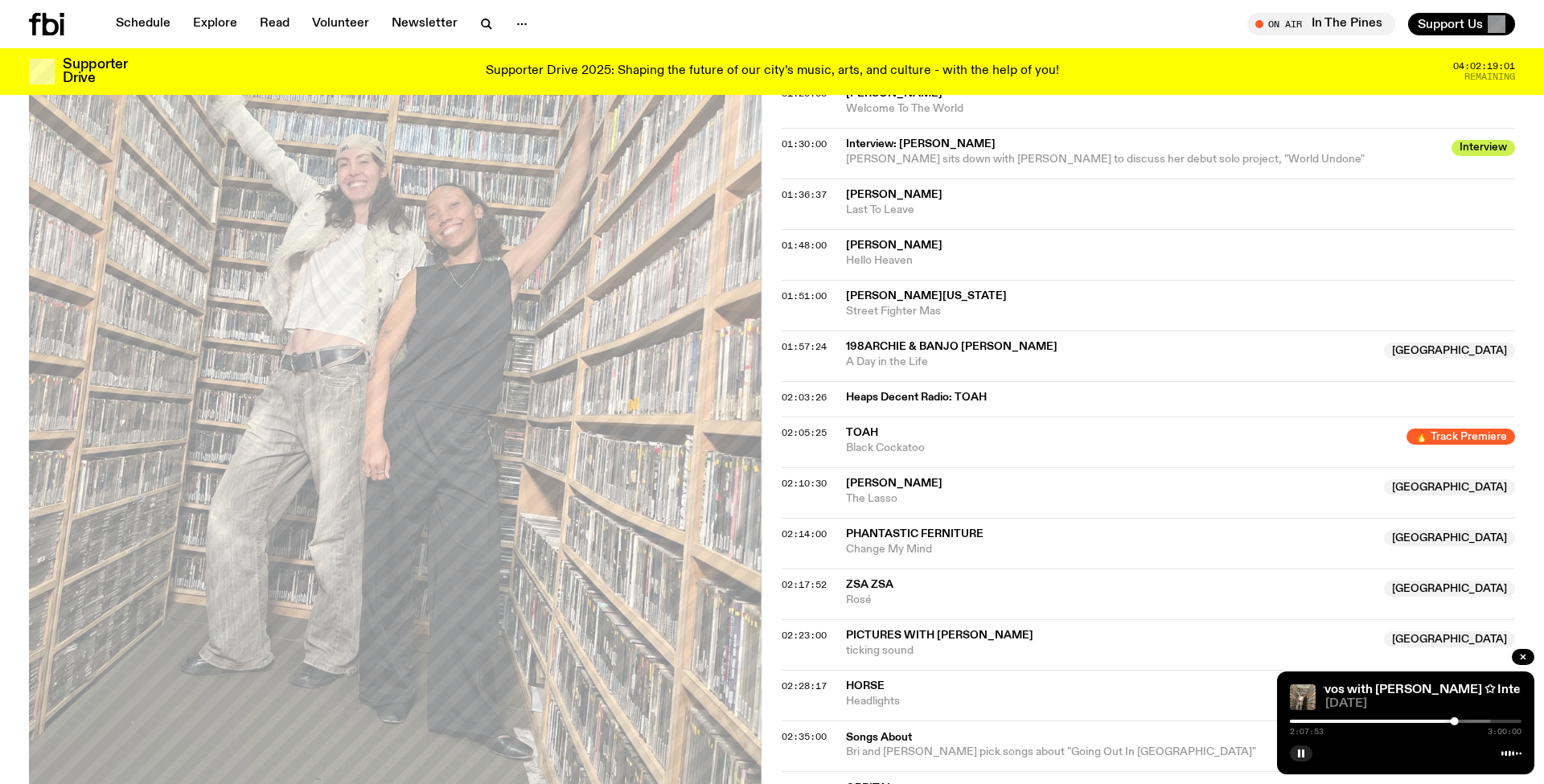
click at [871, 441] on span "Black Cockatoo" at bounding box center [1121, 449] width 551 height 16
click at [884, 441] on span "Black Cockatoo" at bounding box center [1121, 449] width 551 height 16
drag, startPoint x: 1431, startPoint y: 325, endPoint x: 1536, endPoint y: 338, distance: 105.8
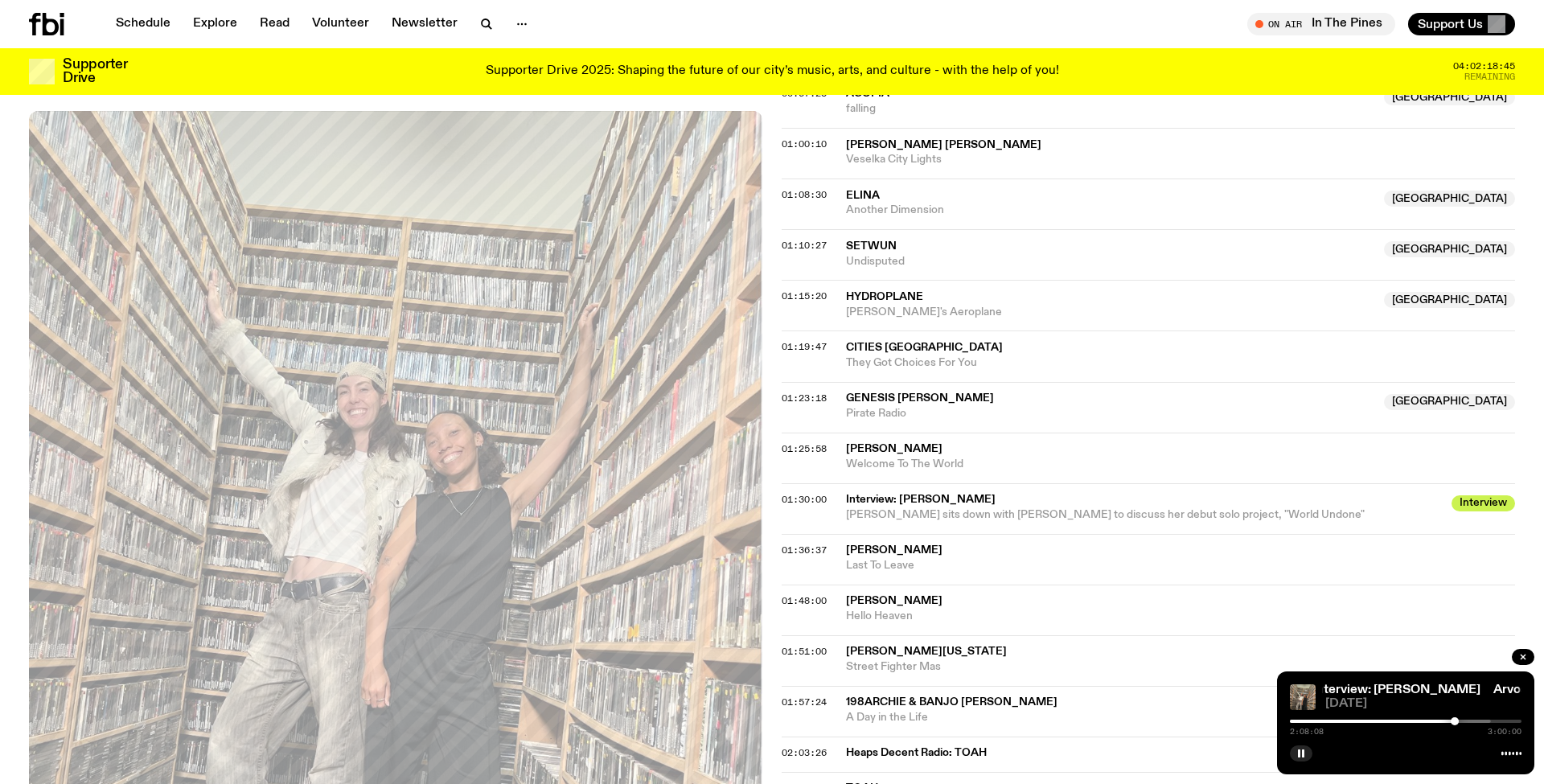
scroll to position [1169, 0]
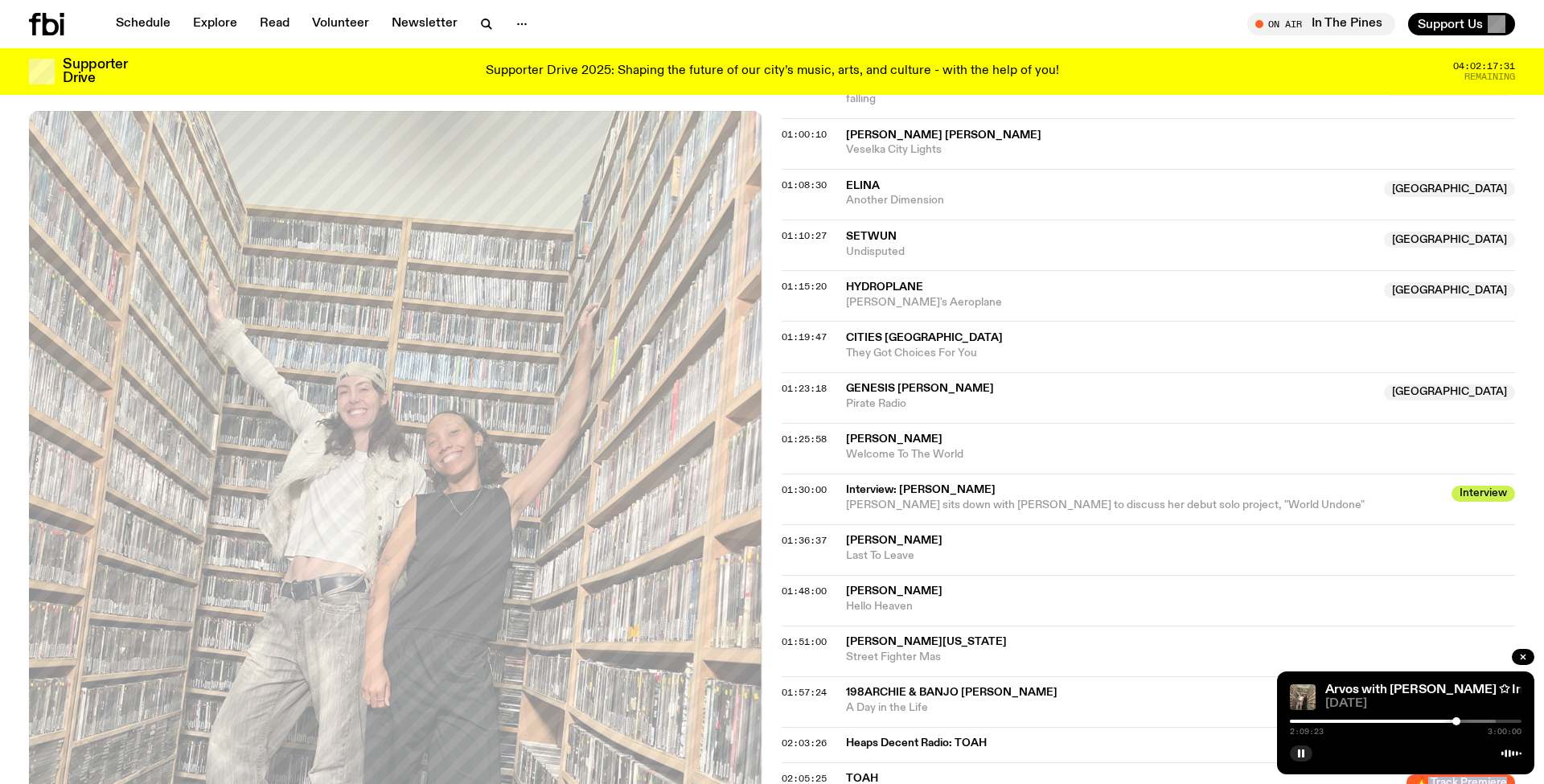
click at [48, 27] on icon at bounding box center [47, 23] width 35 height 22
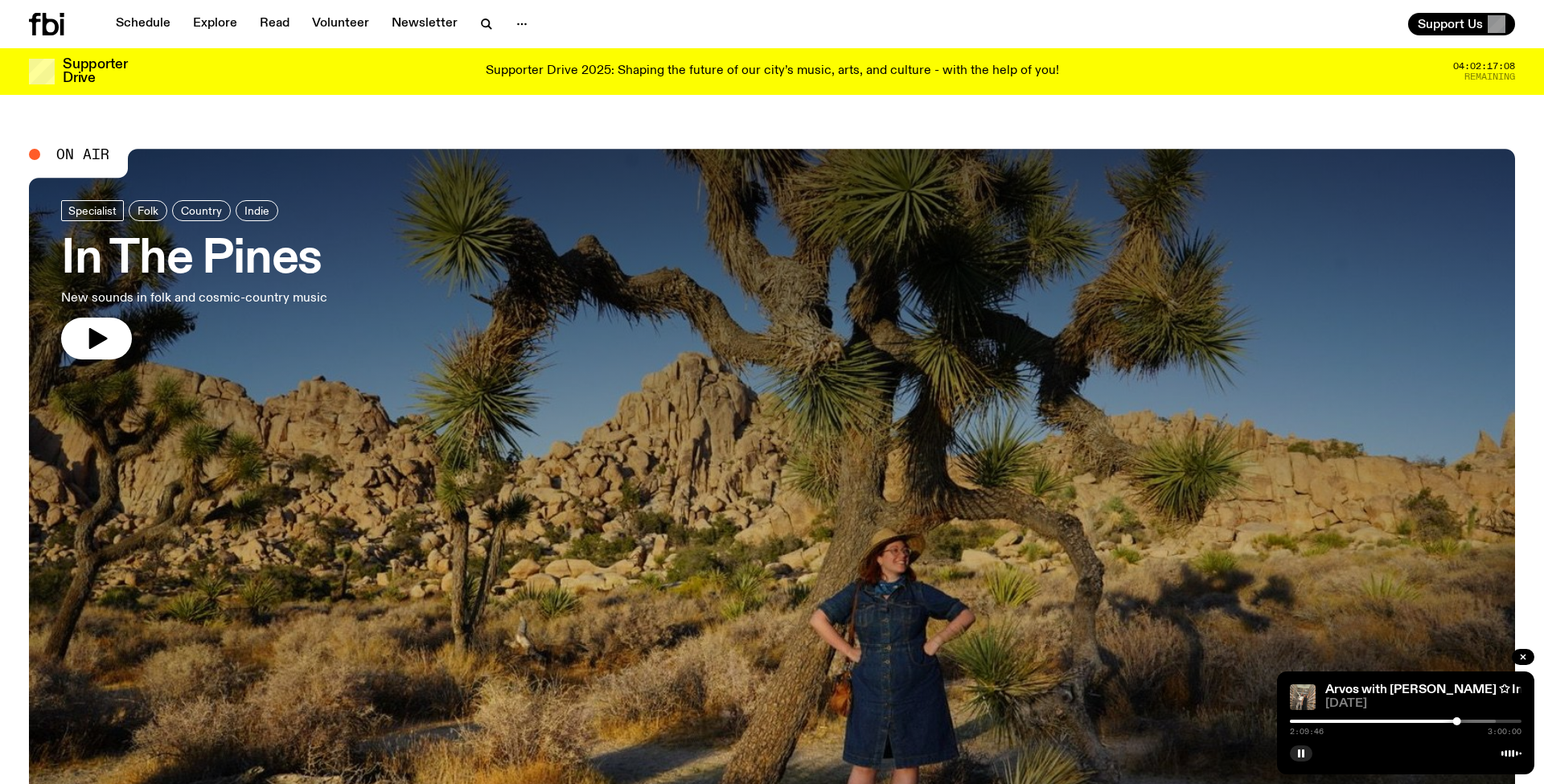
scroll to position [100, 0]
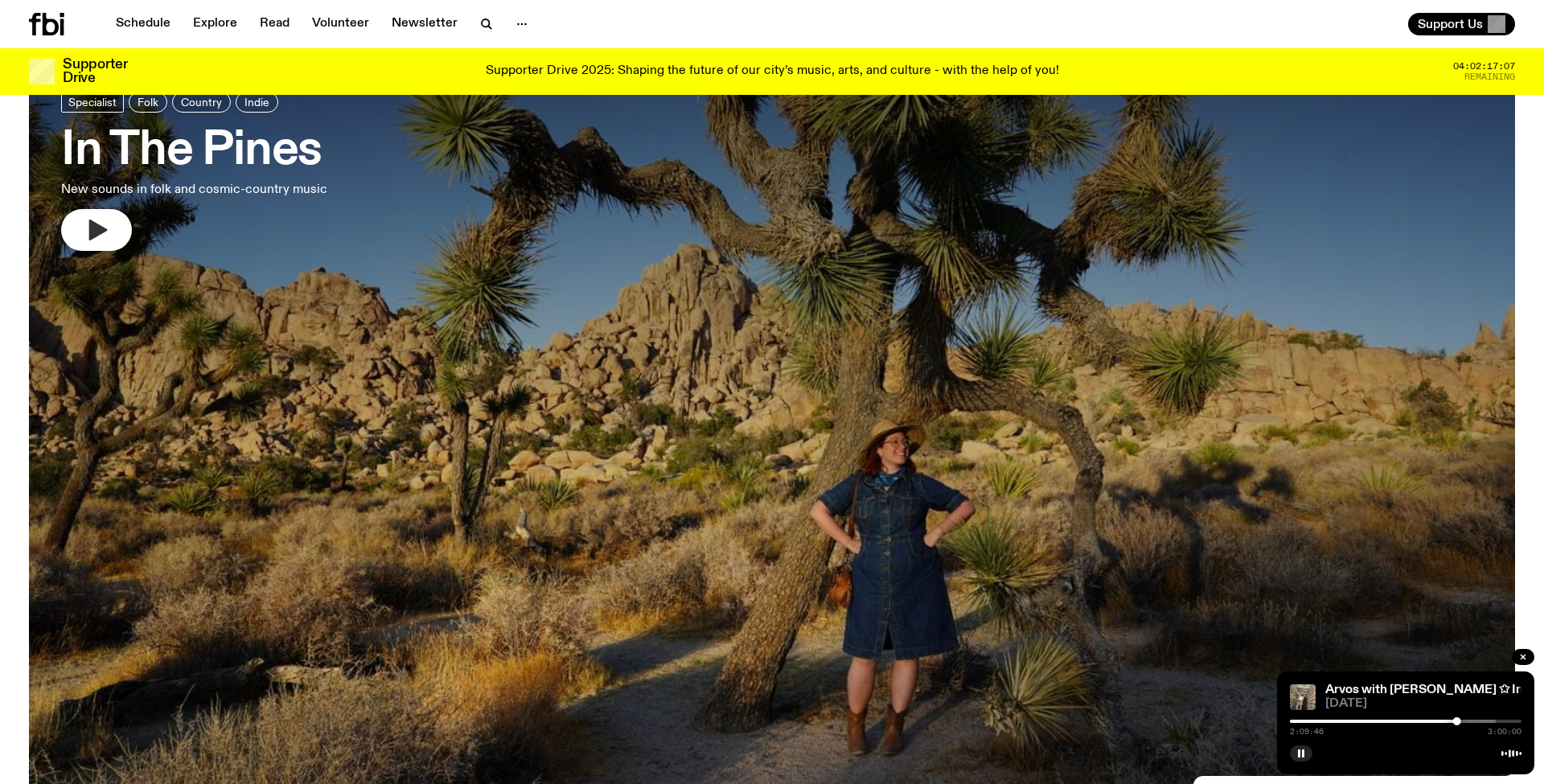
click at [92, 226] on icon "button" at bounding box center [98, 229] width 19 height 21
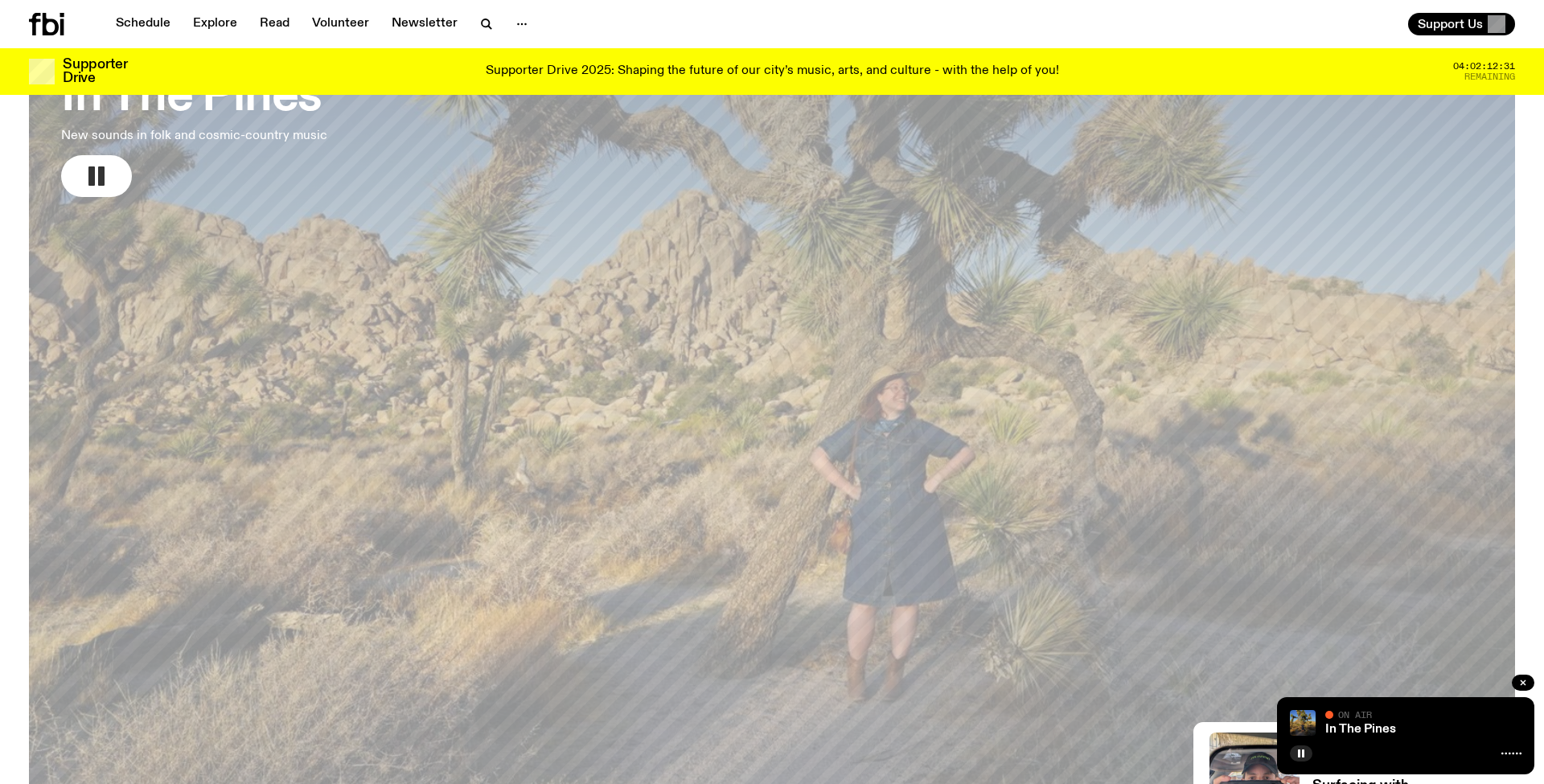
scroll to position [0, 0]
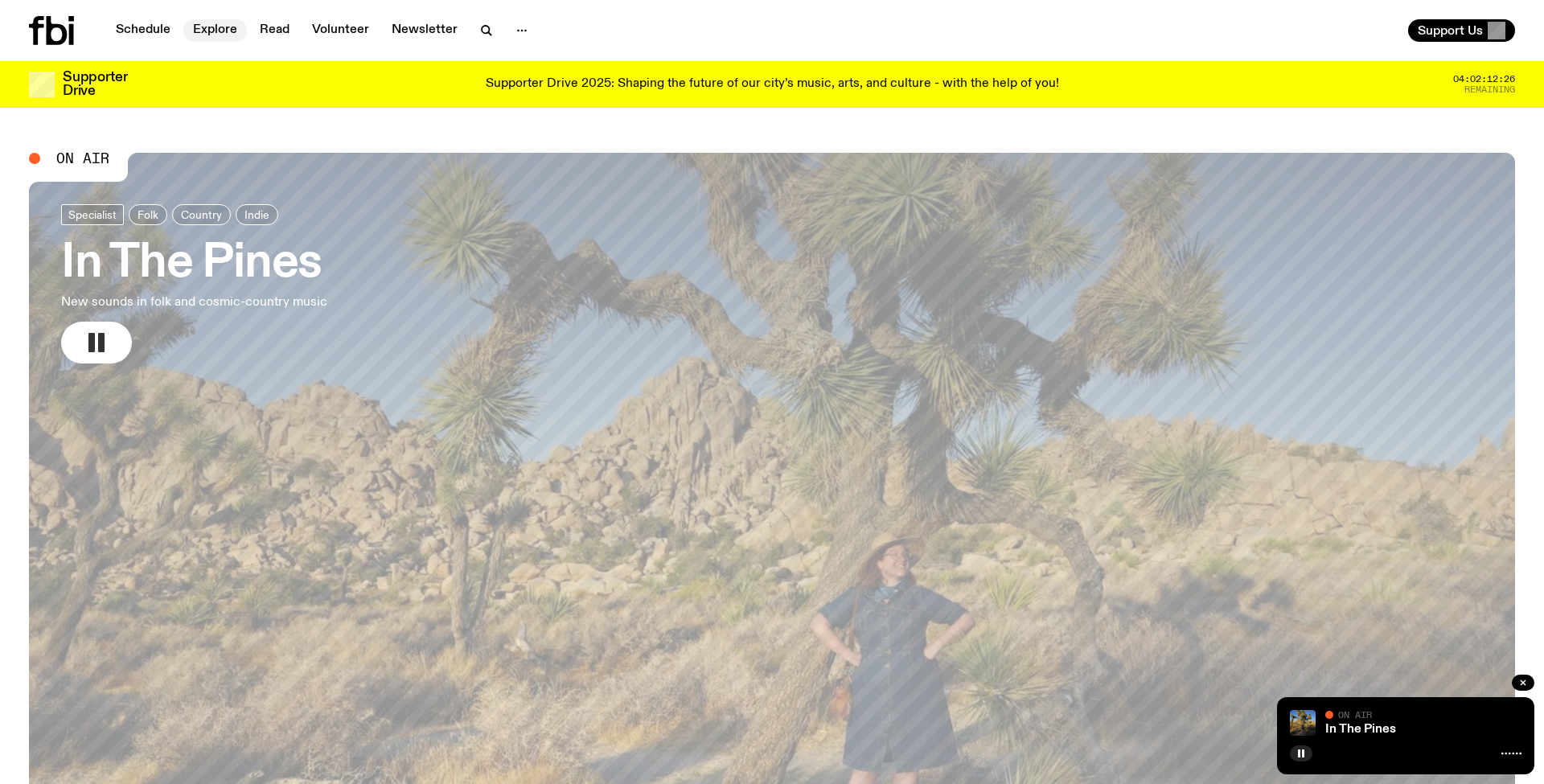
click at [200, 32] on link "Explore" at bounding box center [214, 30] width 64 height 22
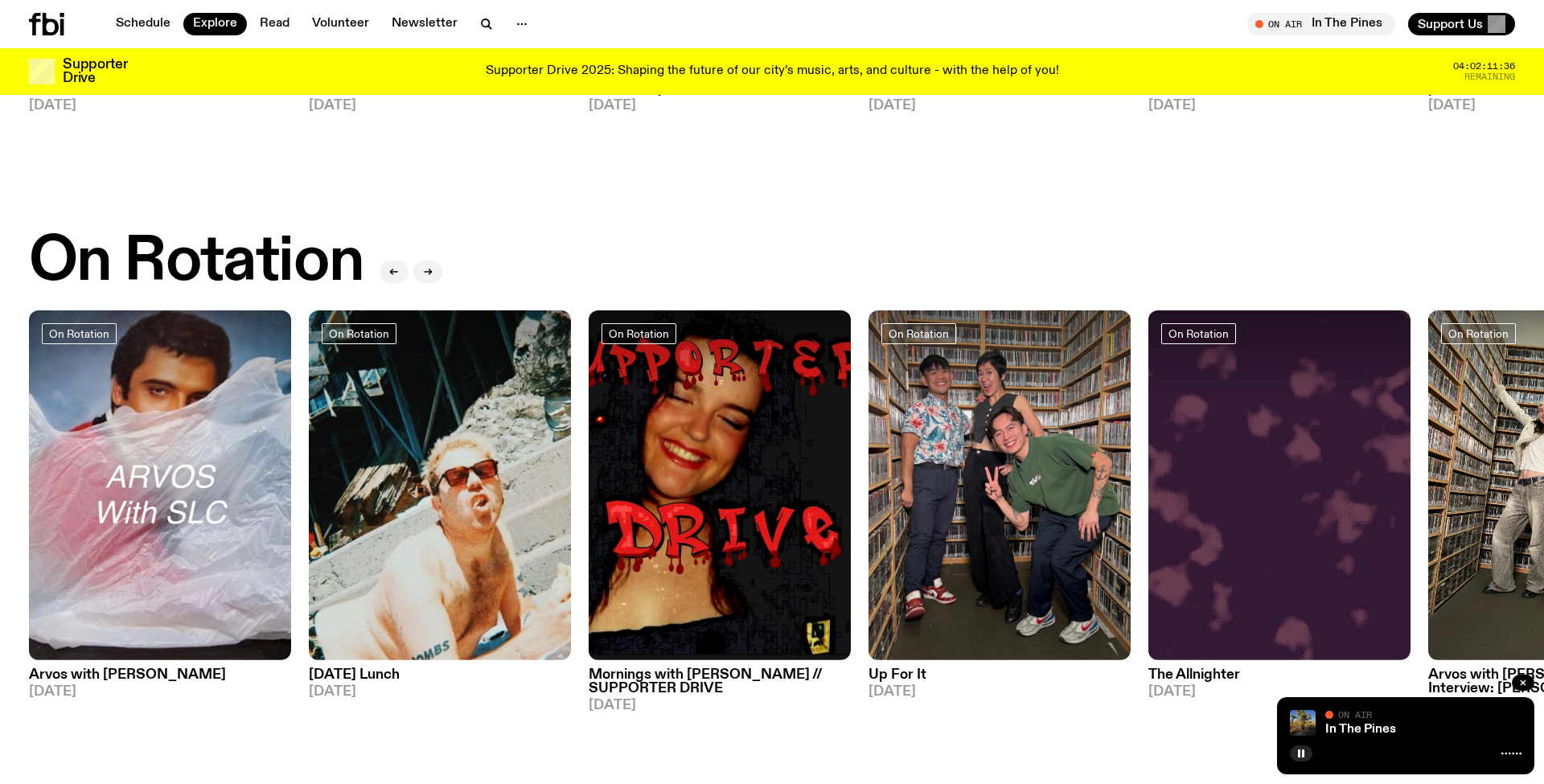
scroll to position [499, 0]
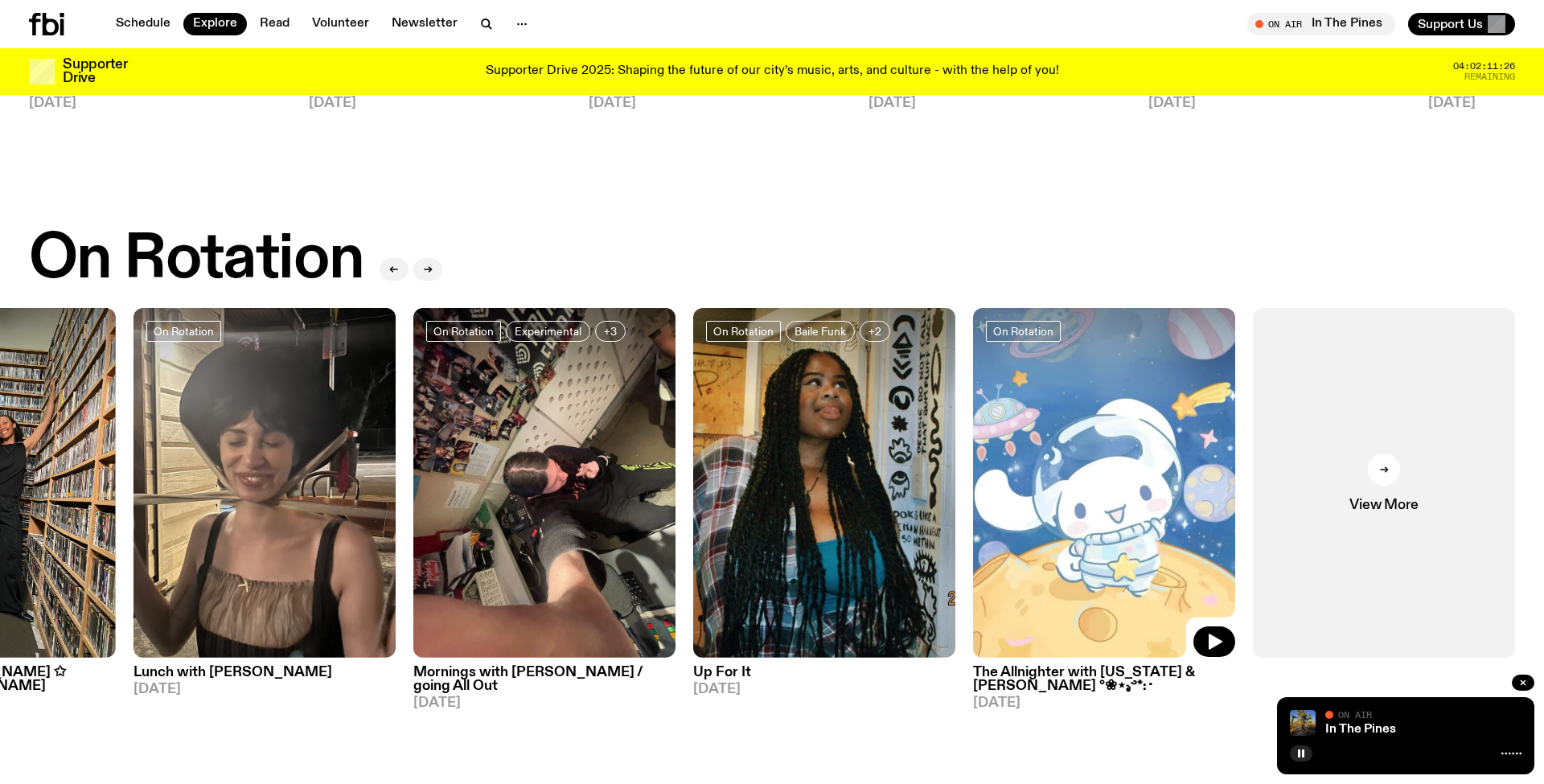
click at [1075, 478] on img at bounding box center [1104, 483] width 262 height 350
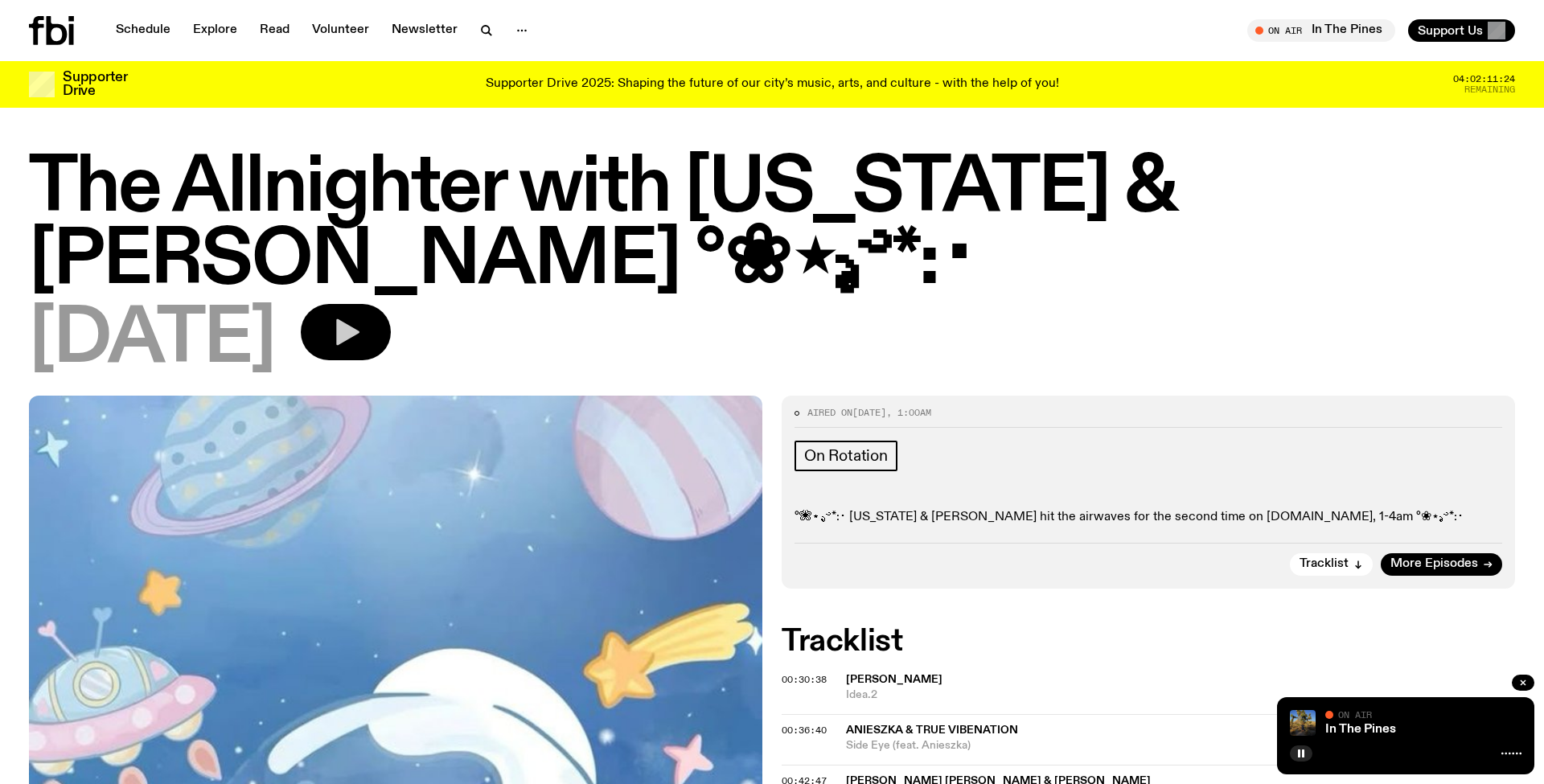
click at [391, 354] on button "button" at bounding box center [346, 332] width 90 height 57
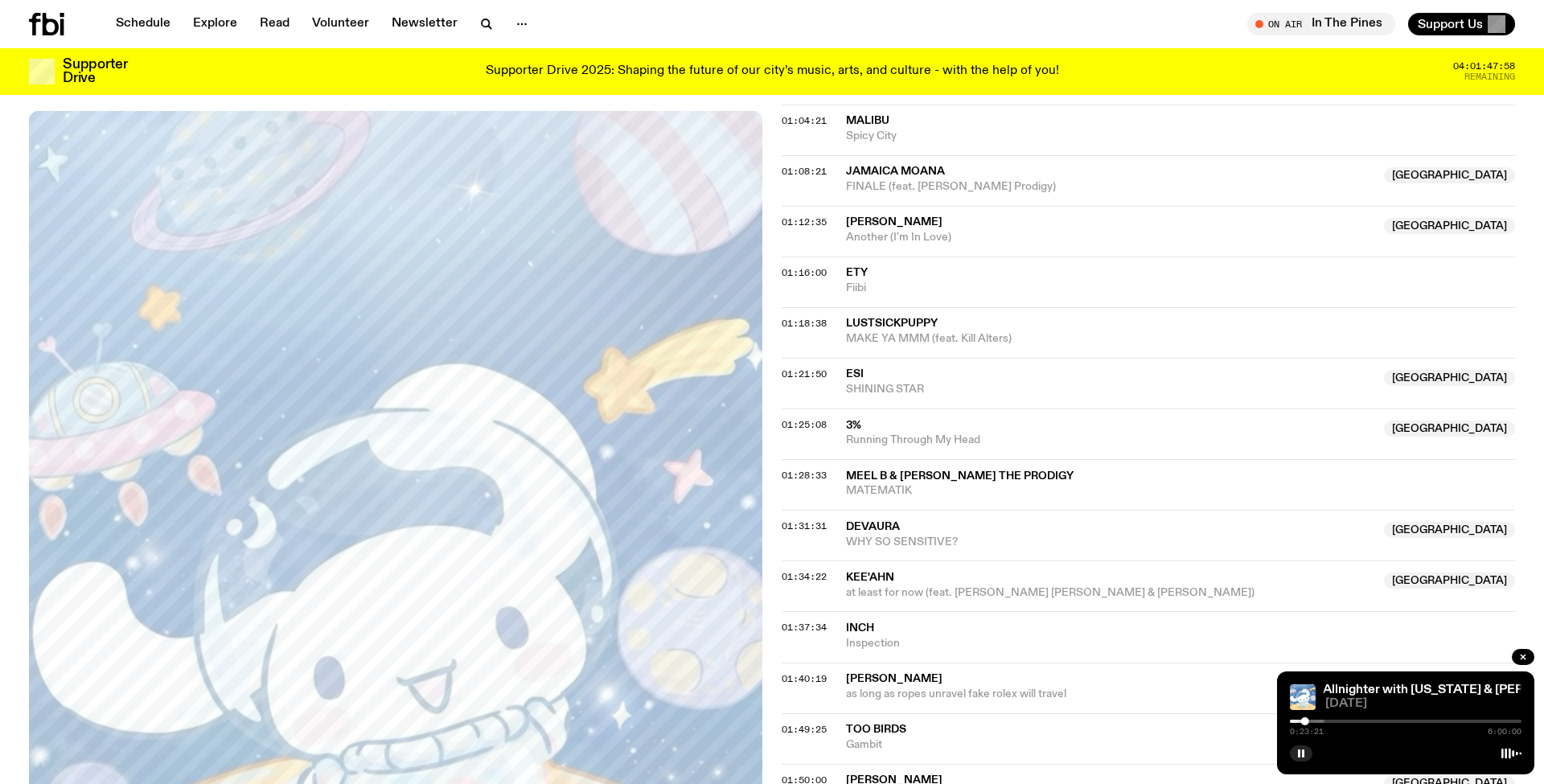
scroll to position [1414, 0]
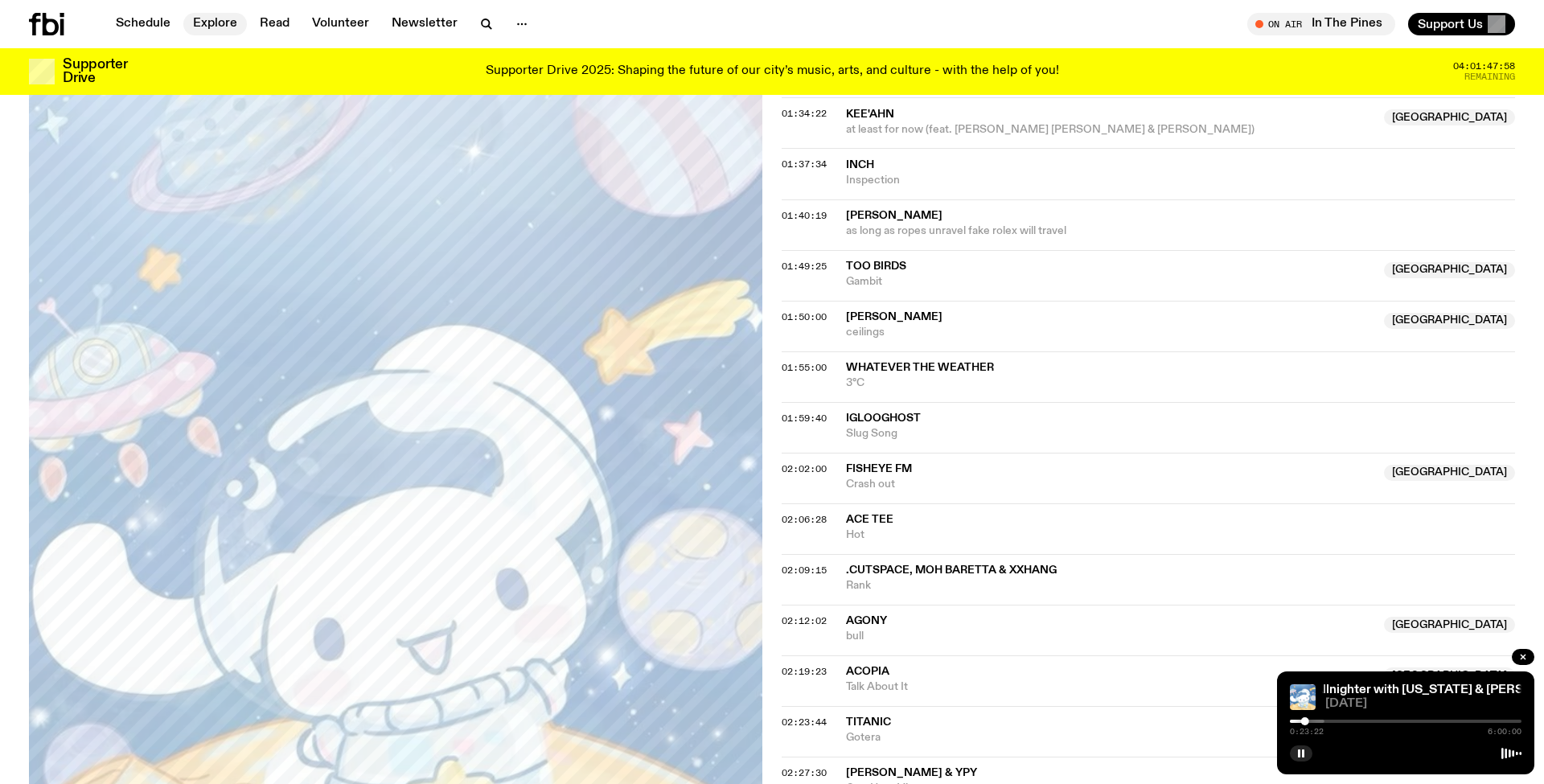
click at [206, 32] on link "Explore" at bounding box center [214, 23] width 64 height 22
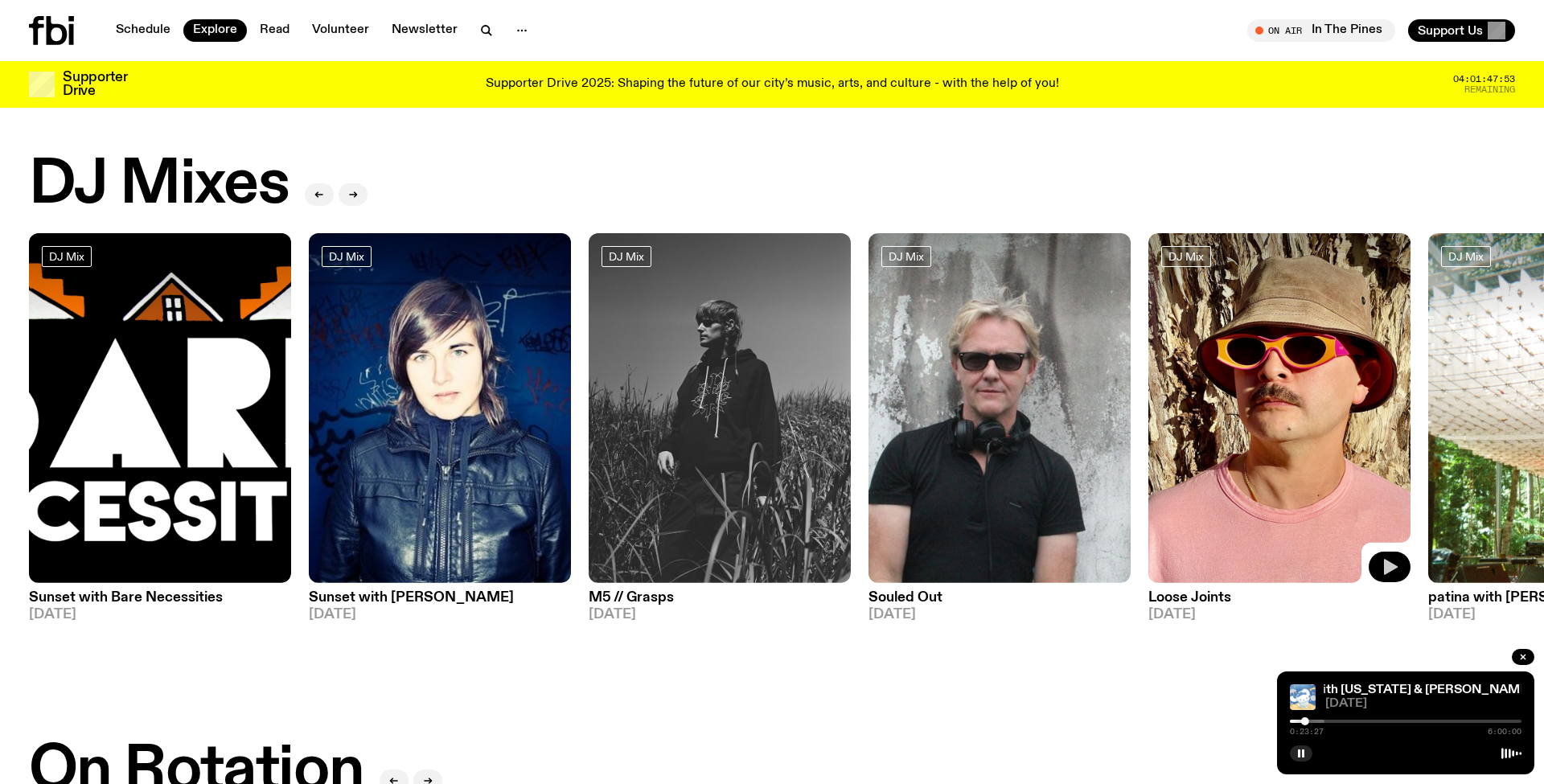
click at [1383, 568] on icon "button" at bounding box center [1390, 567] width 20 height 20
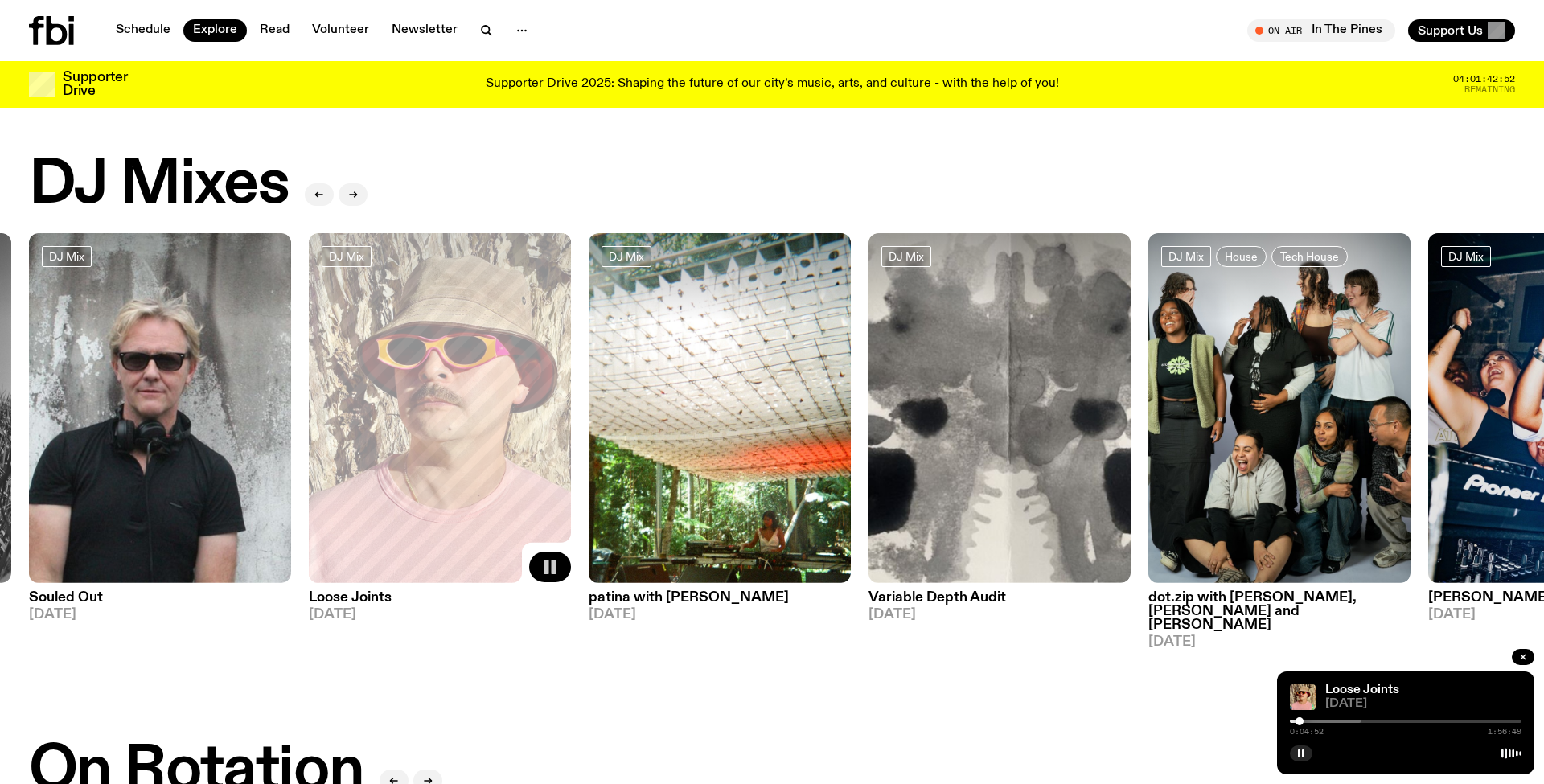
drag, startPoint x: 717, startPoint y: 481, endPoint x: 733, endPoint y: 377, distance: 105.2
click at [717, 481] on img at bounding box center [720, 408] width 262 height 350
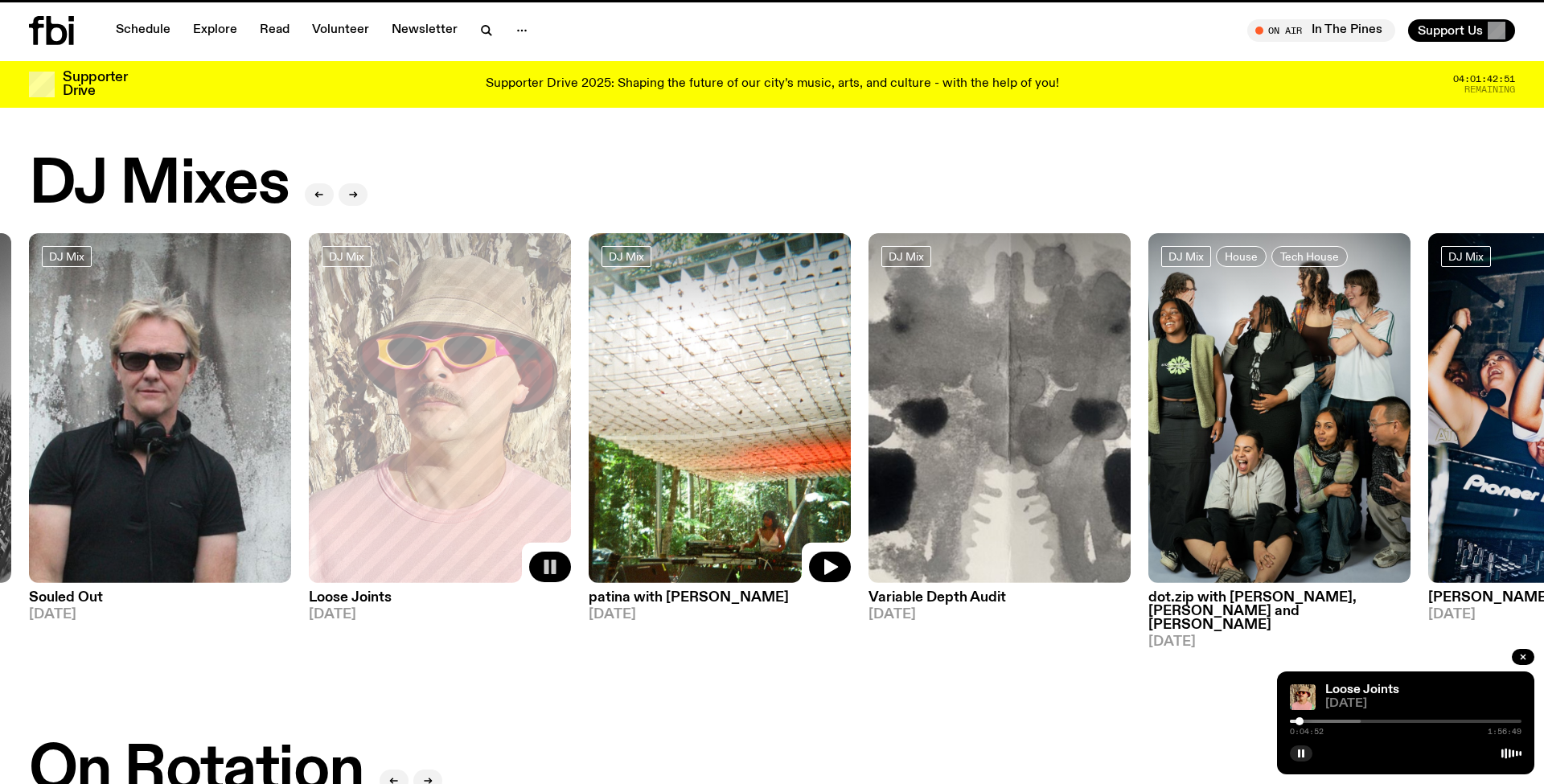
click at [733, 377] on img at bounding box center [720, 408] width 262 height 350
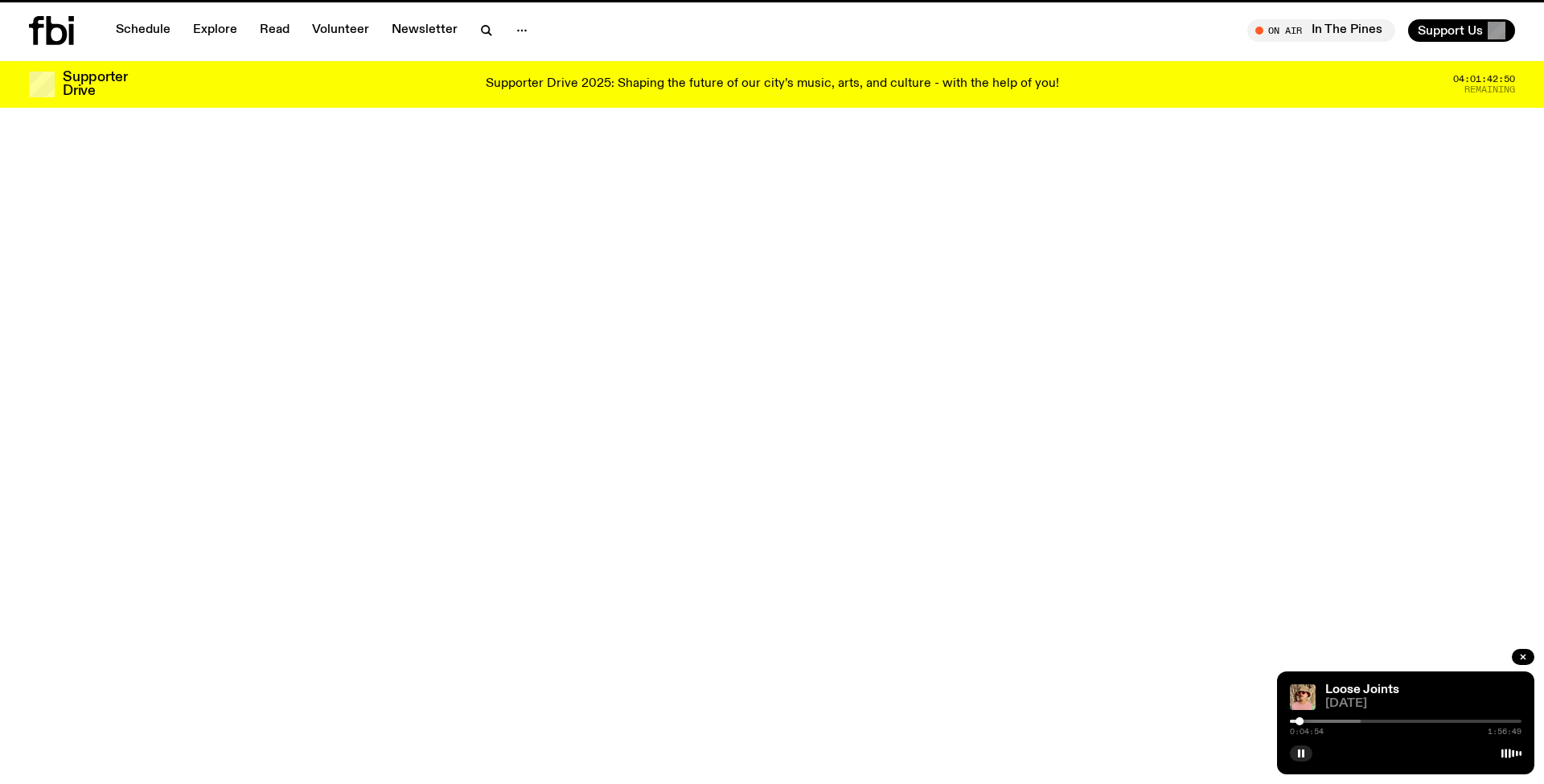
drag, startPoint x: 733, startPoint y: 377, endPoint x: 830, endPoint y: 559, distance: 206.2
click at [830, 559] on div "Tracklist More Episodes" at bounding box center [1148, 561] width 708 height 33
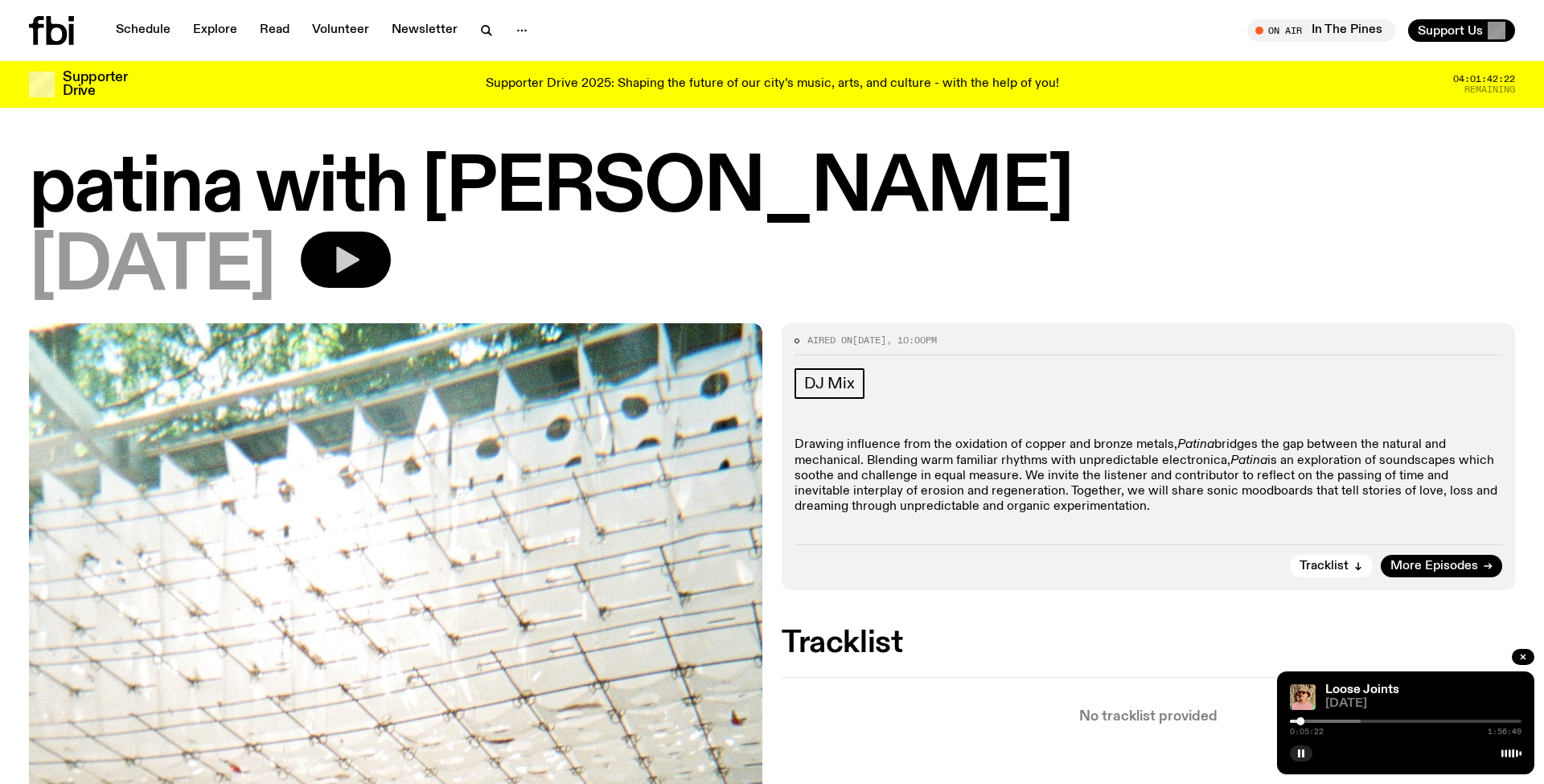
click at [391, 283] on button "button" at bounding box center [346, 260] width 90 height 57
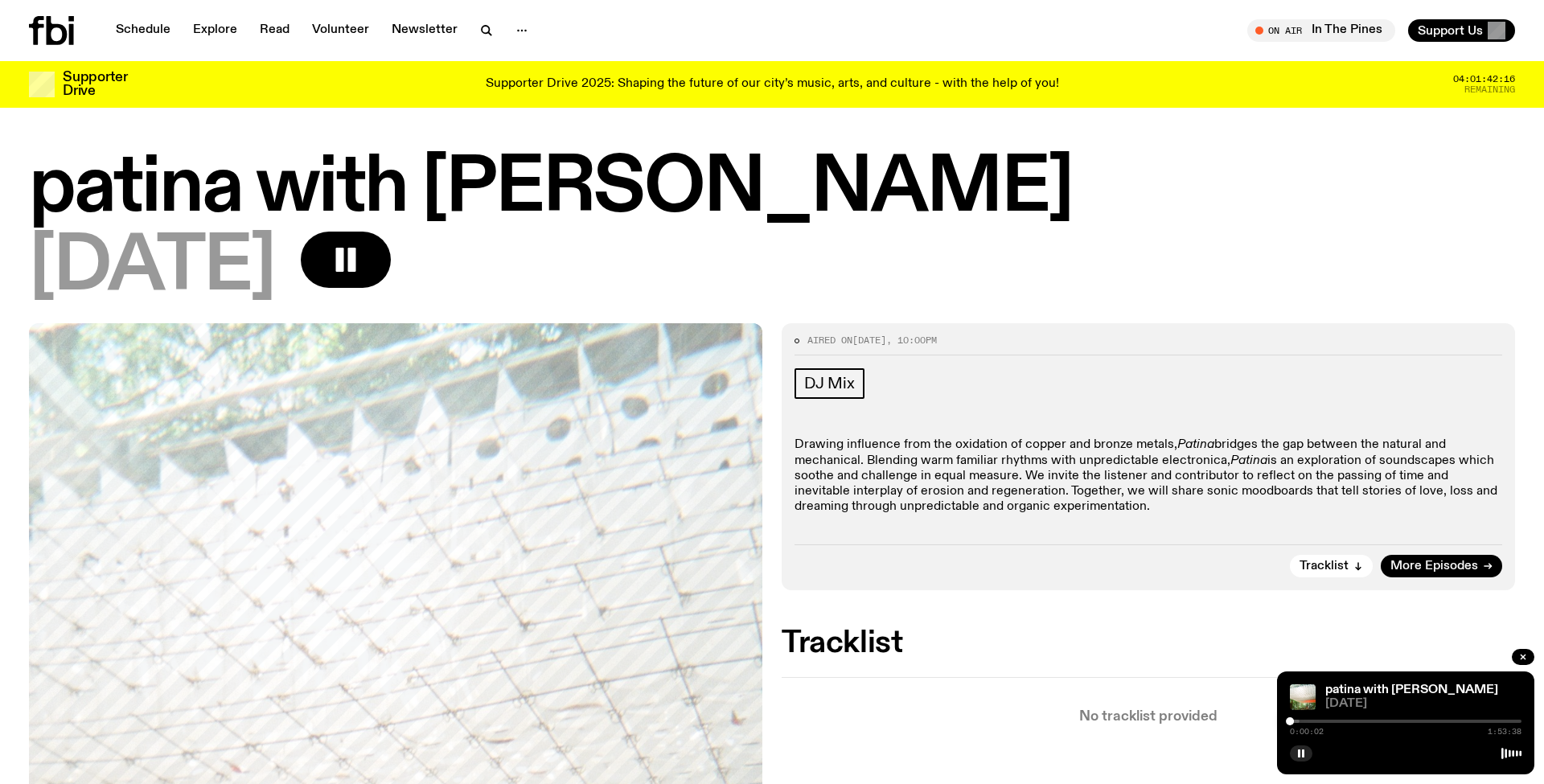
click at [52, 22] on icon at bounding box center [52, 30] width 45 height 29
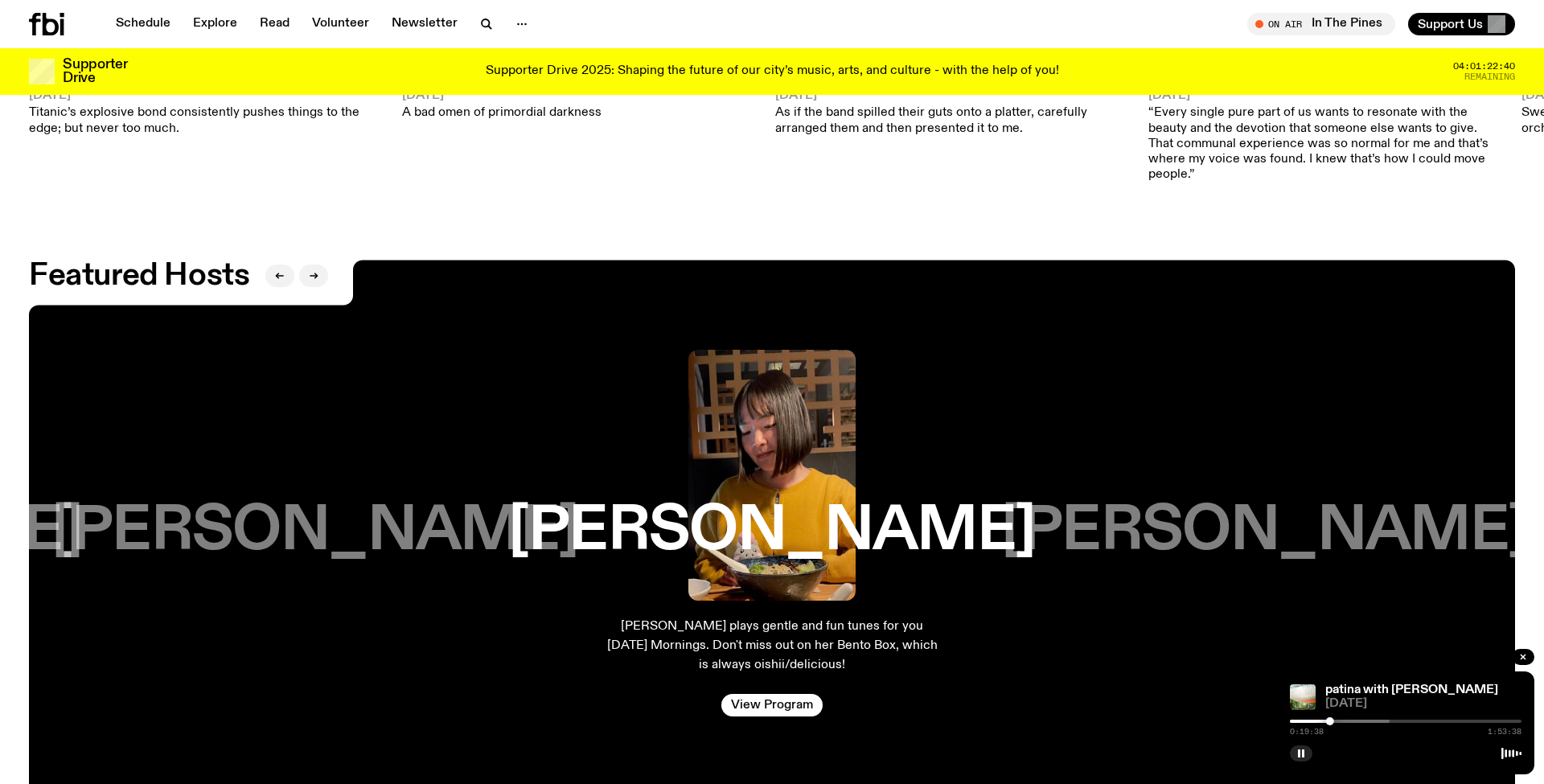
scroll to position [2883, 0]
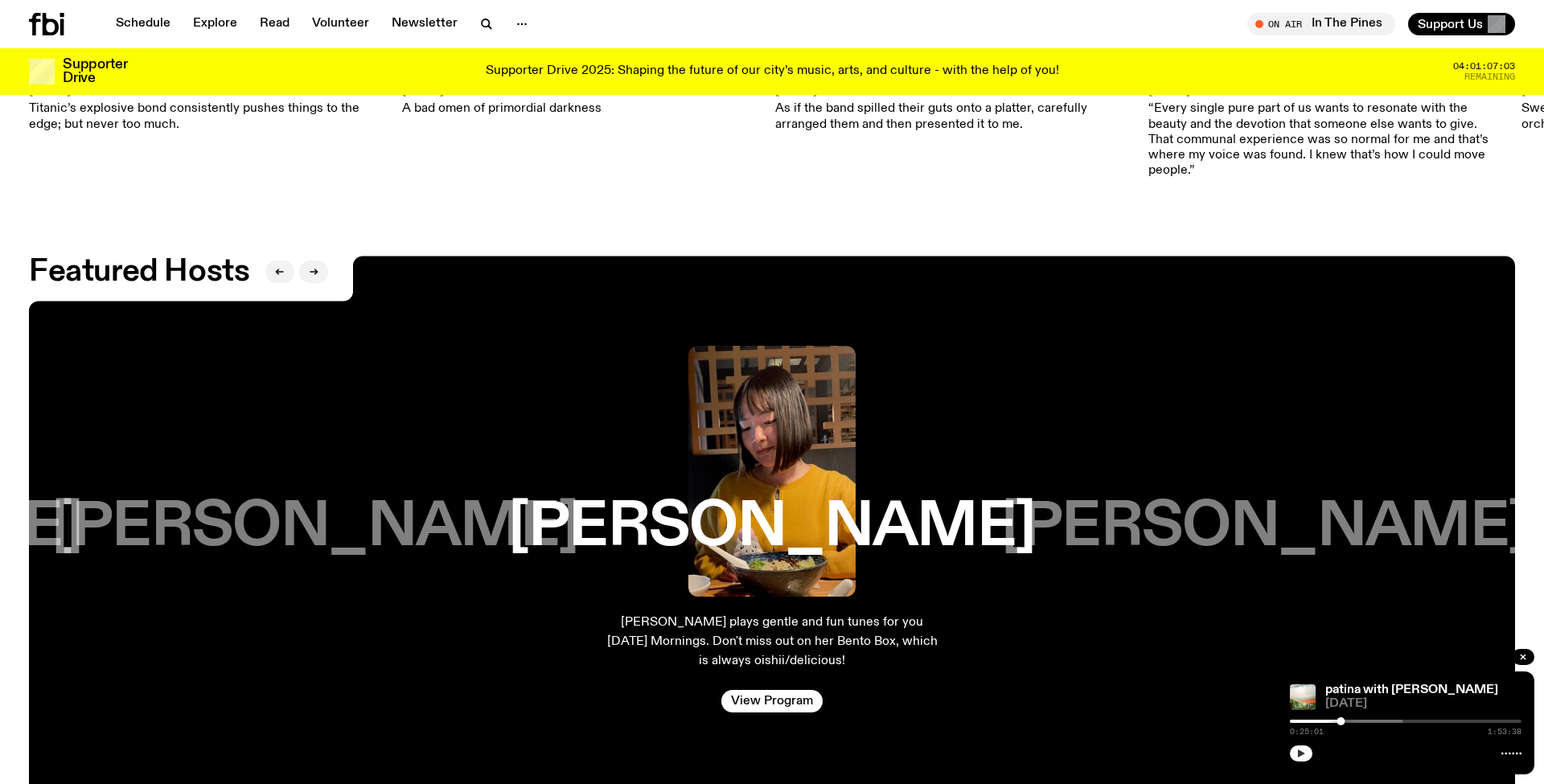
click at [1302, 754] on icon "button" at bounding box center [1301, 753] width 7 height 8
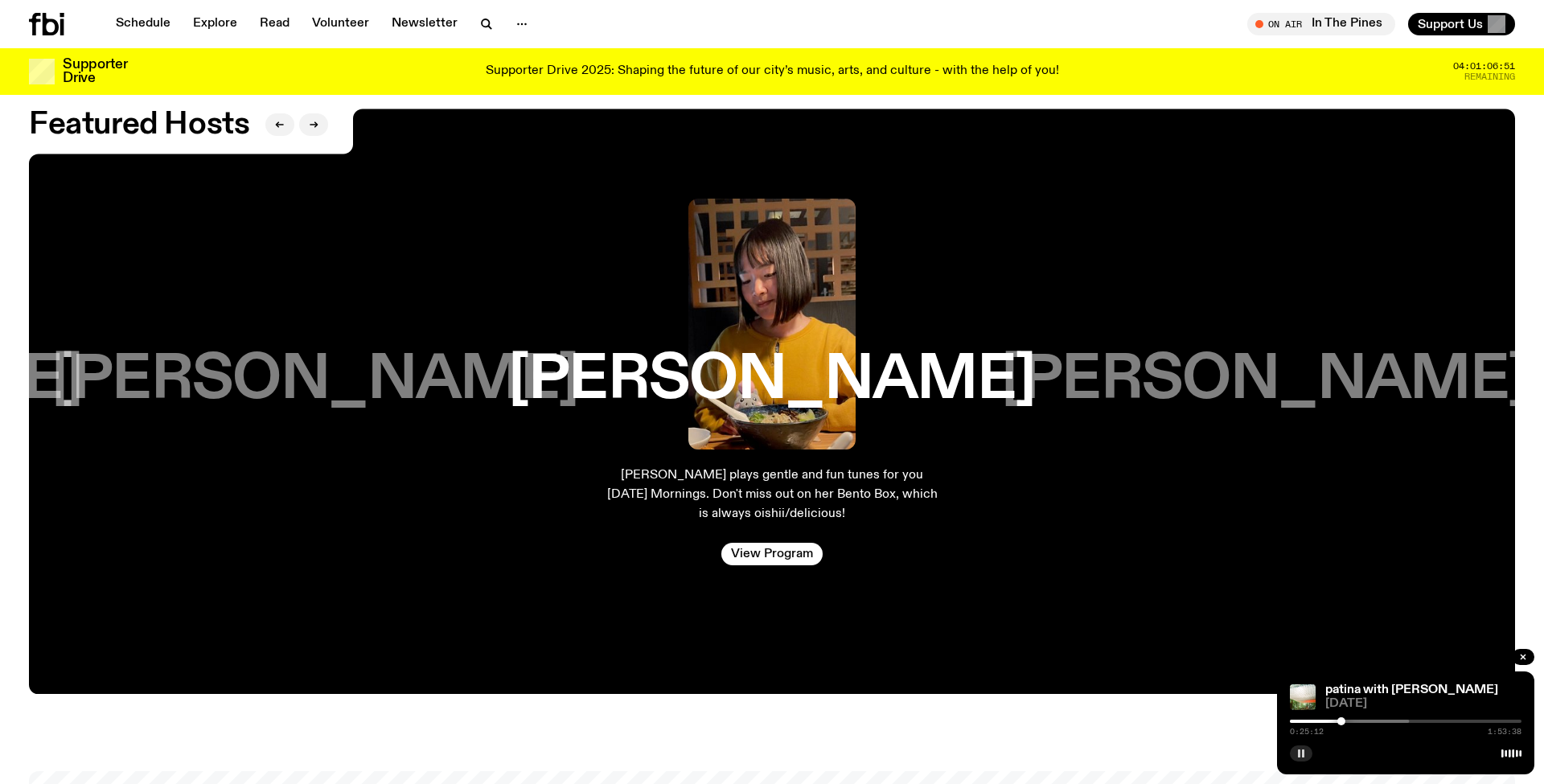
scroll to position [3014, 0]
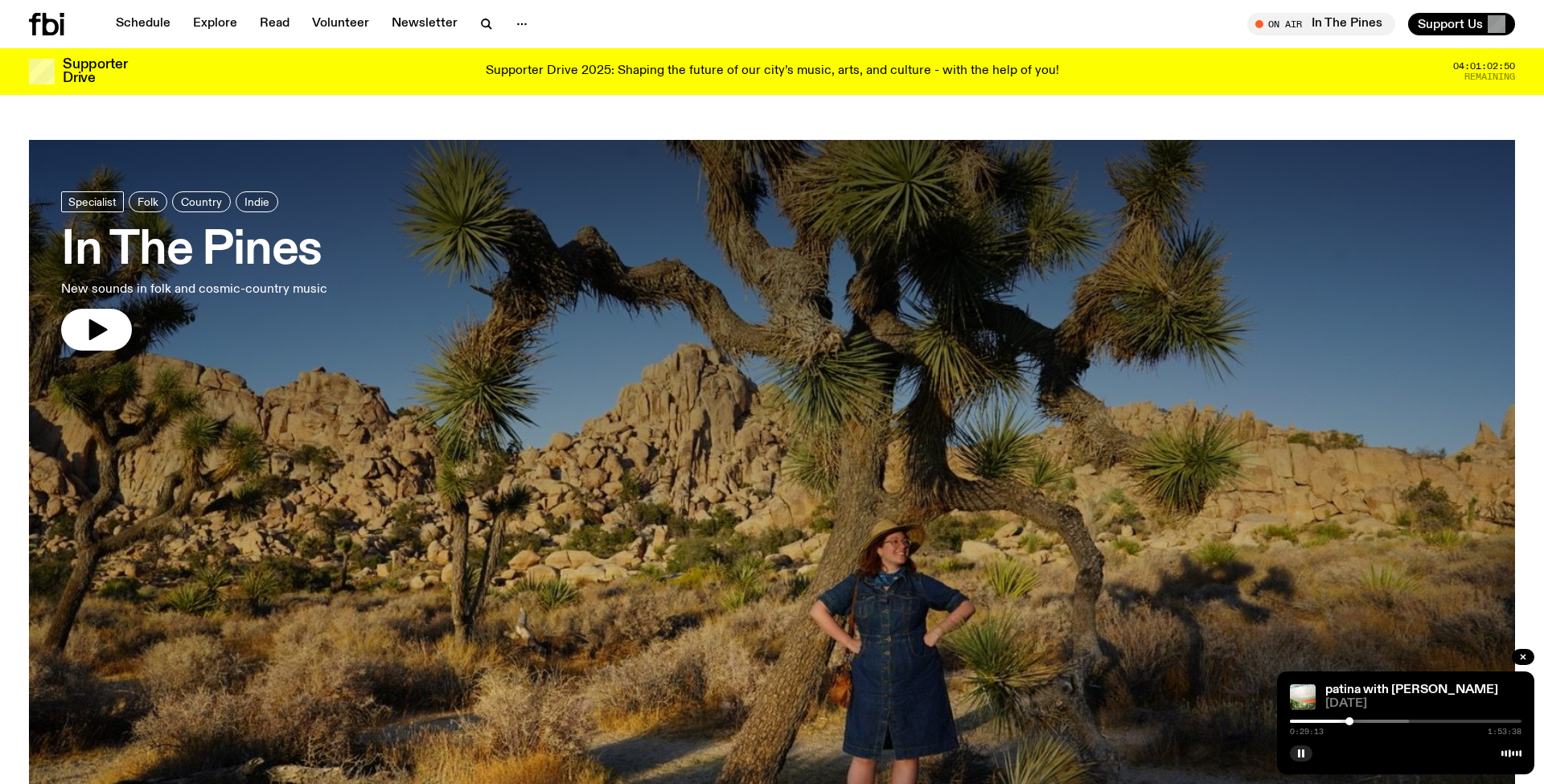
scroll to position [3014, 0]
